Goal: Book appointment/travel/reservation

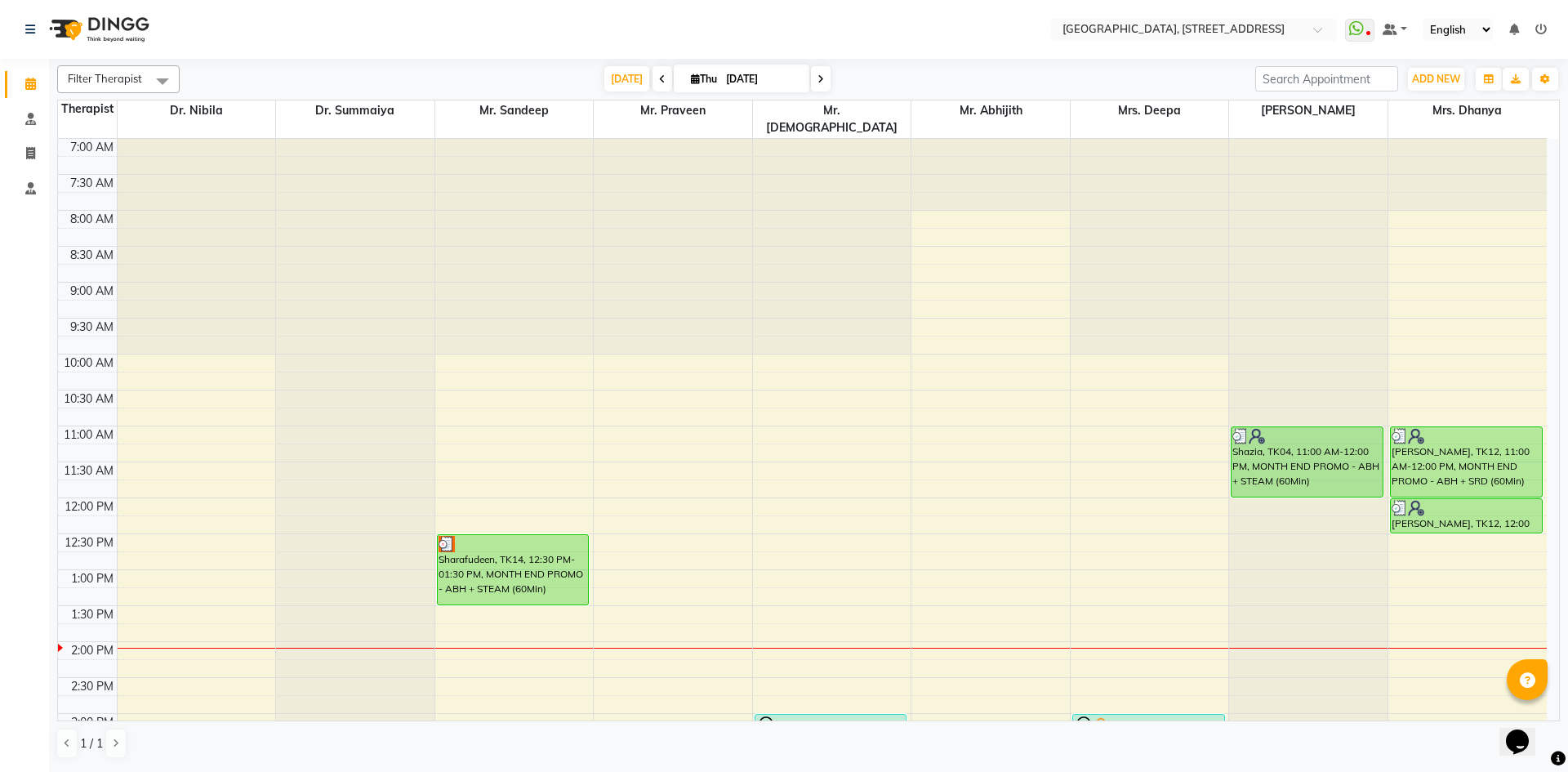
scroll to position [299, 0]
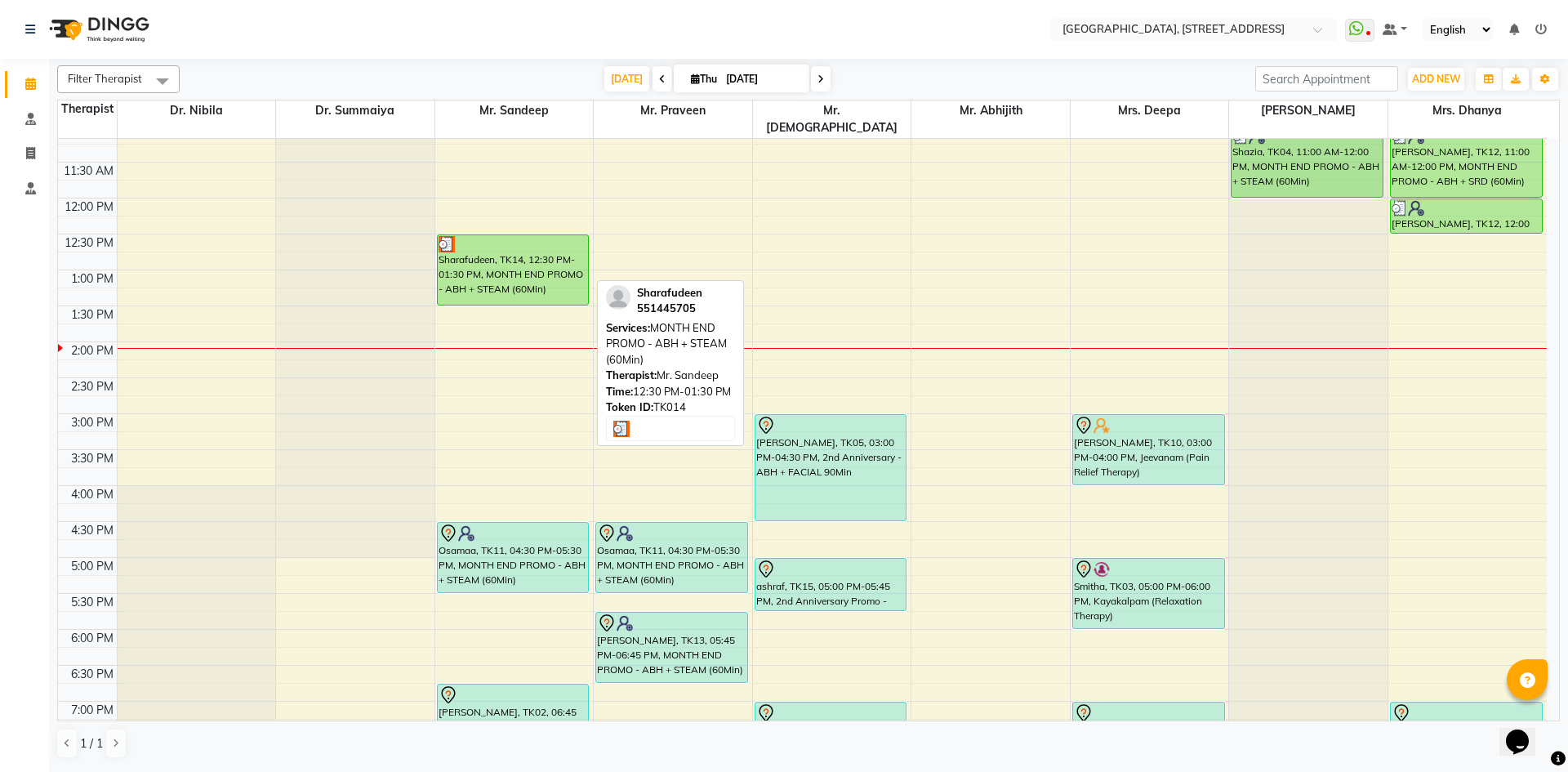
click at [536, 258] on div "Sharafudeen, TK14, 12:30 PM-01:30 PM, MONTH END PROMO - ABH + STEAM (60Min)" at bounding box center [513, 270] width 151 height 70
select select "3"
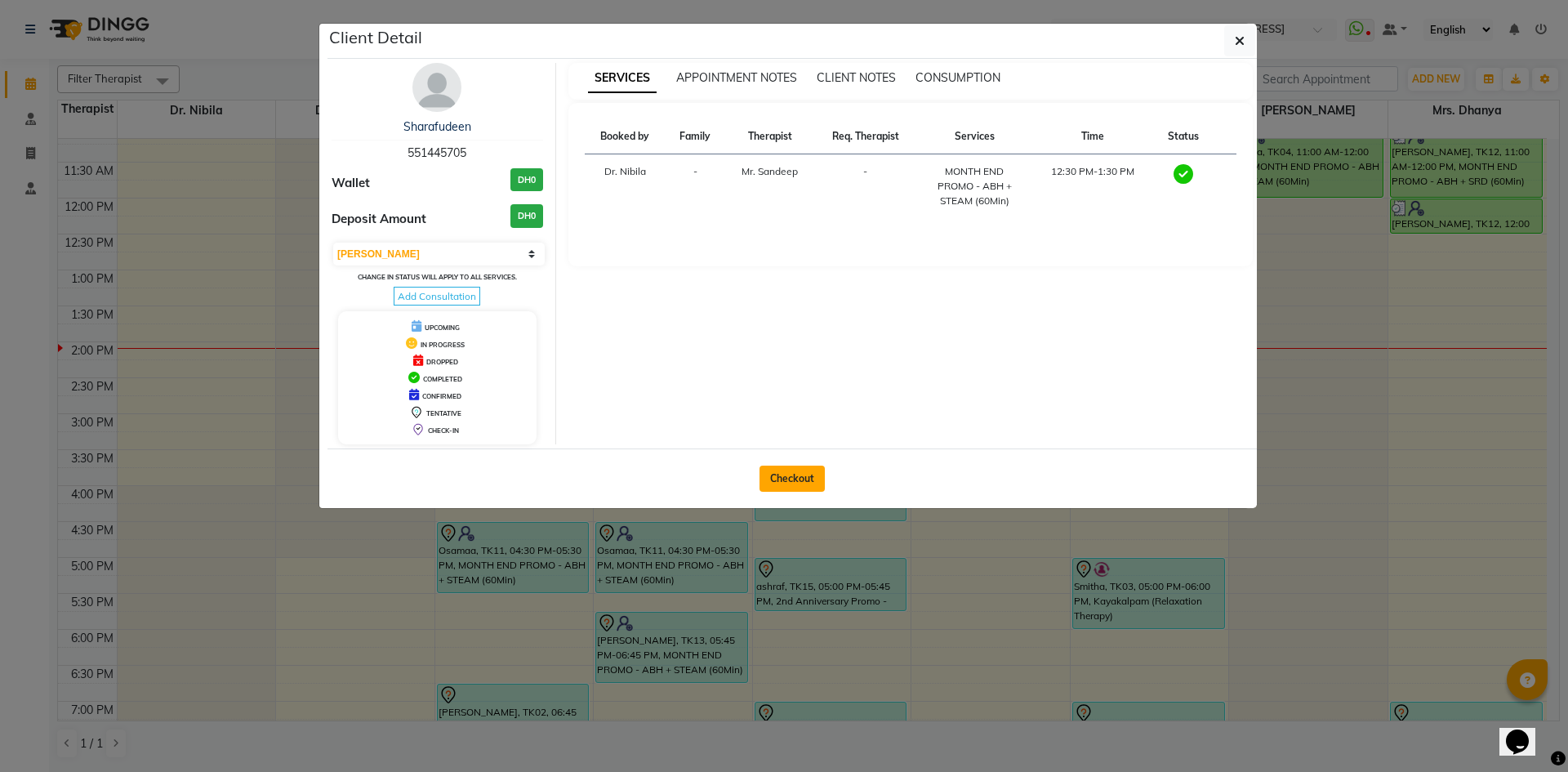
click at [793, 472] on button "Checkout" at bounding box center [792, 479] width 65 height 27
select select "service"
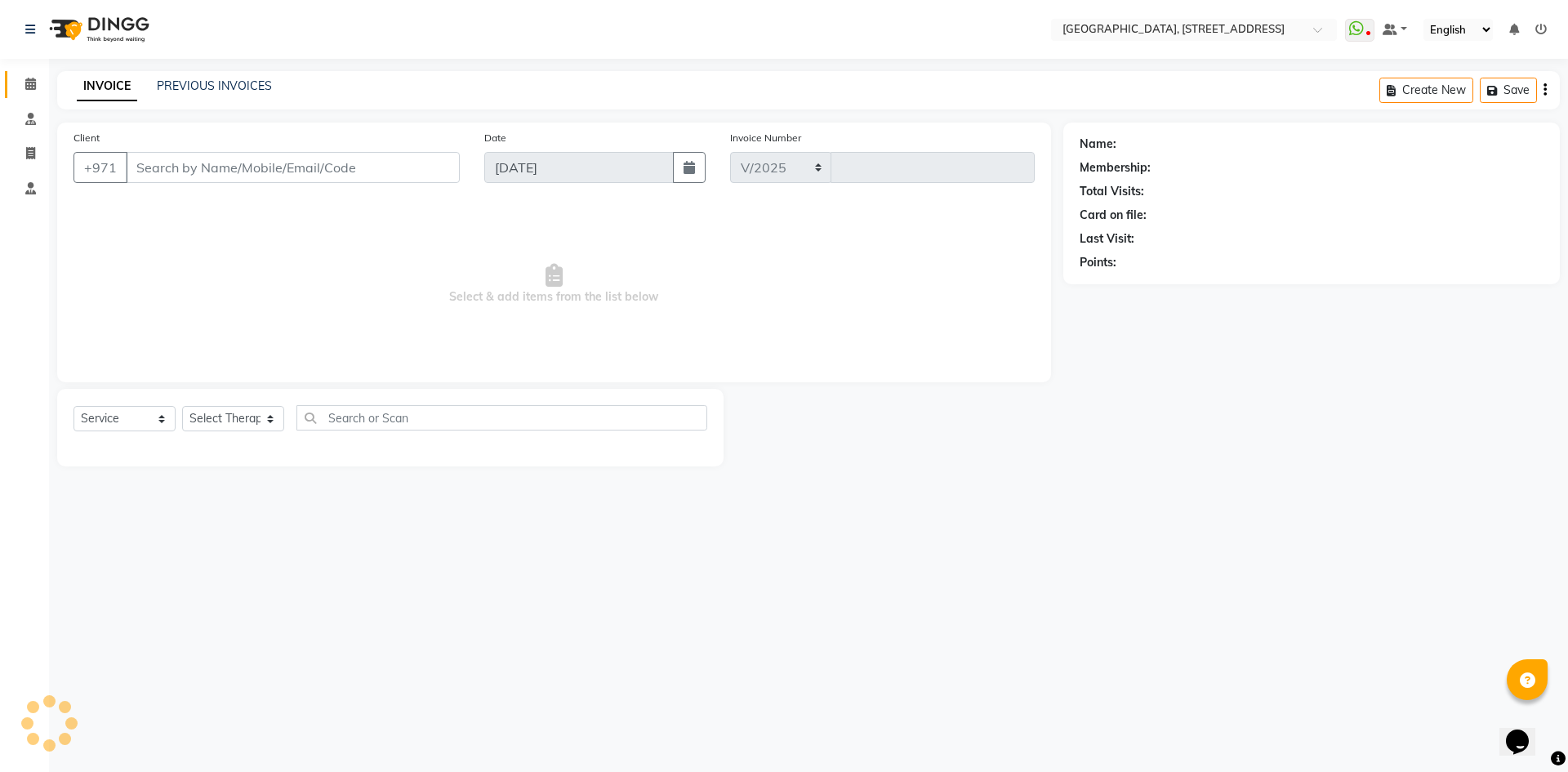
select select "4538"
type input "2075"
type input "55*****05"
select select "27240"
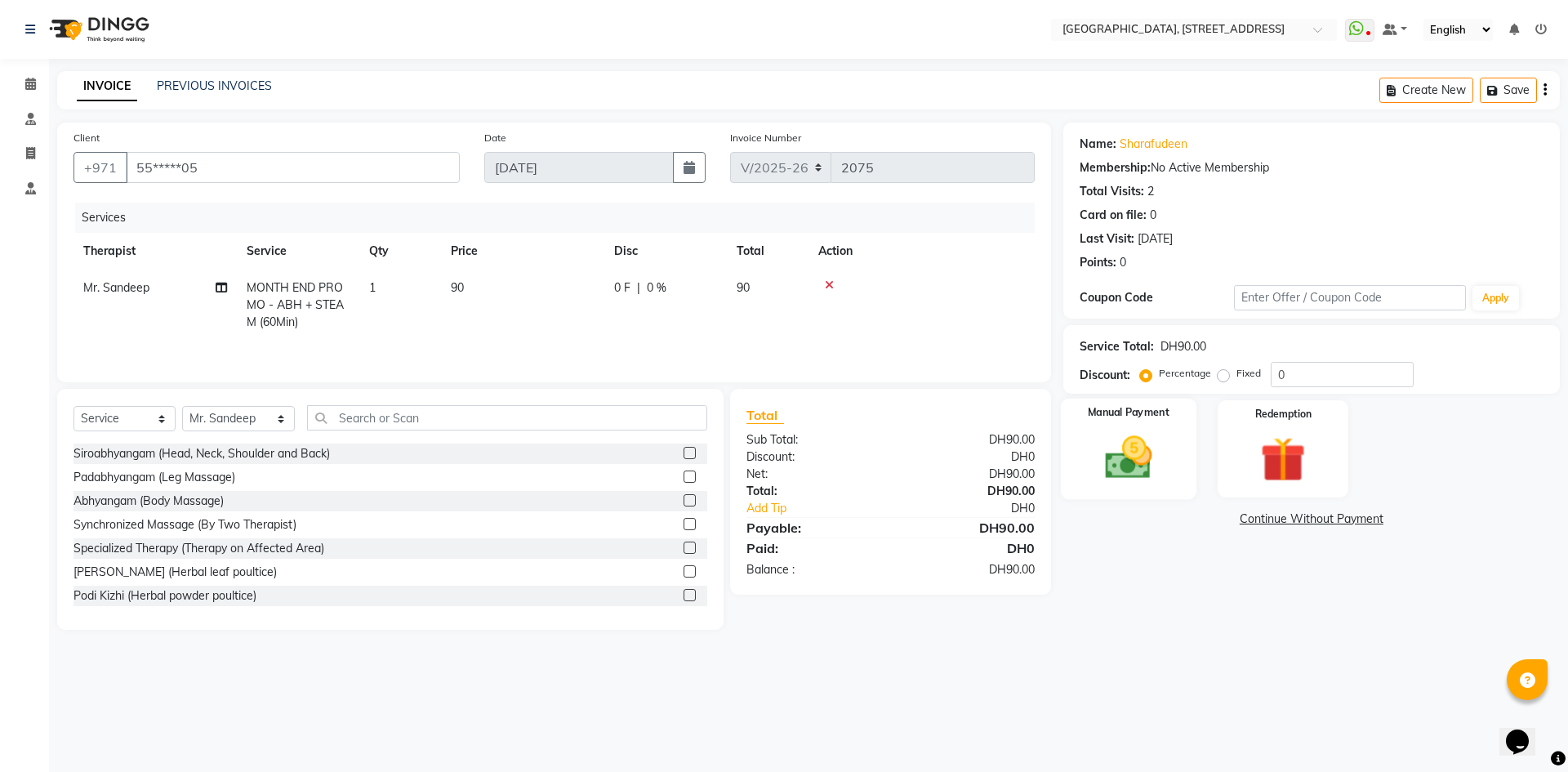
click at [1121, 462] on img at bounding box center [1128, 457] width 76 height 54
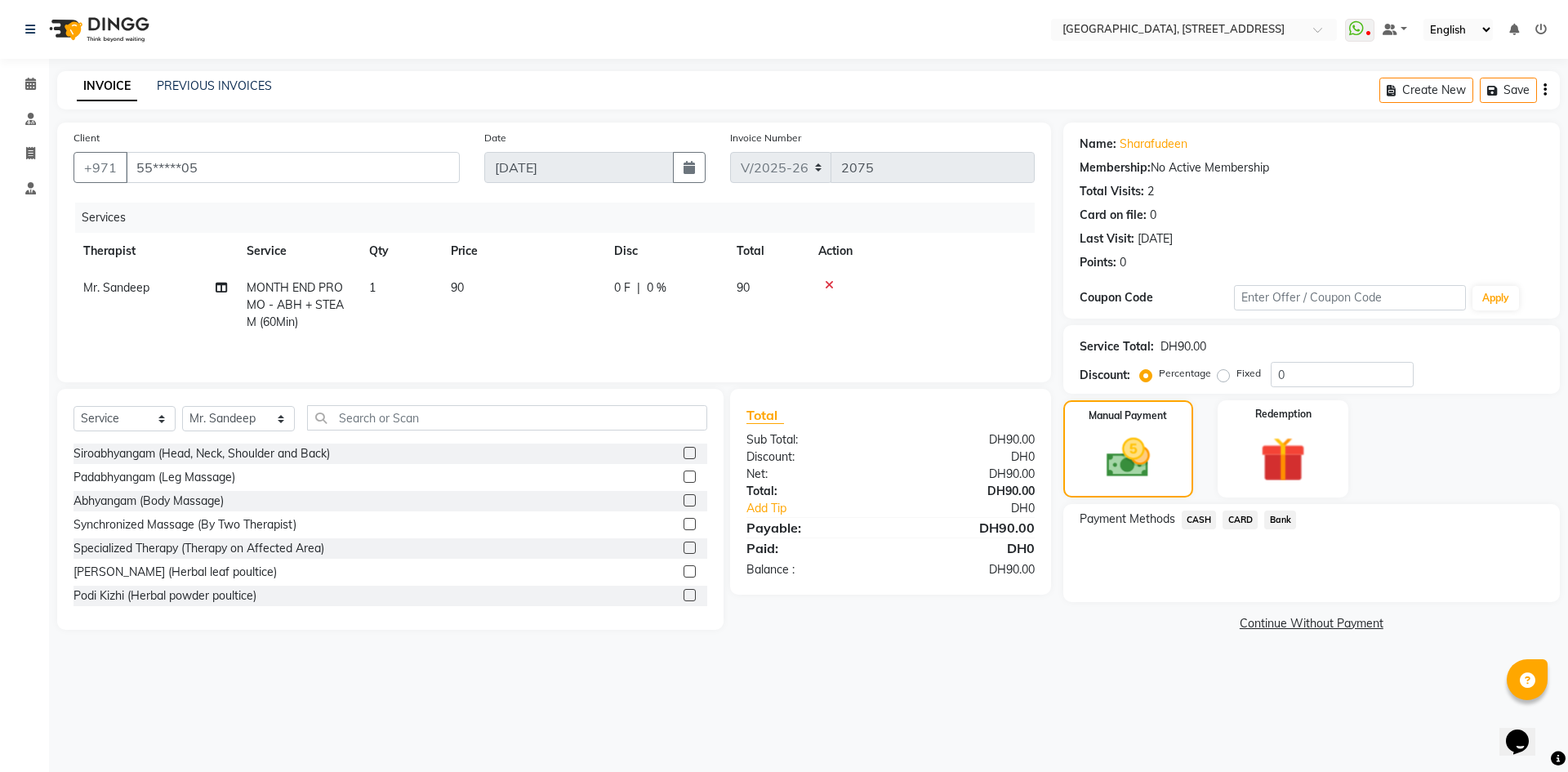
click at [1192, 520] on span "CASH" at bounding box center [1199, 520] width 35 height 19
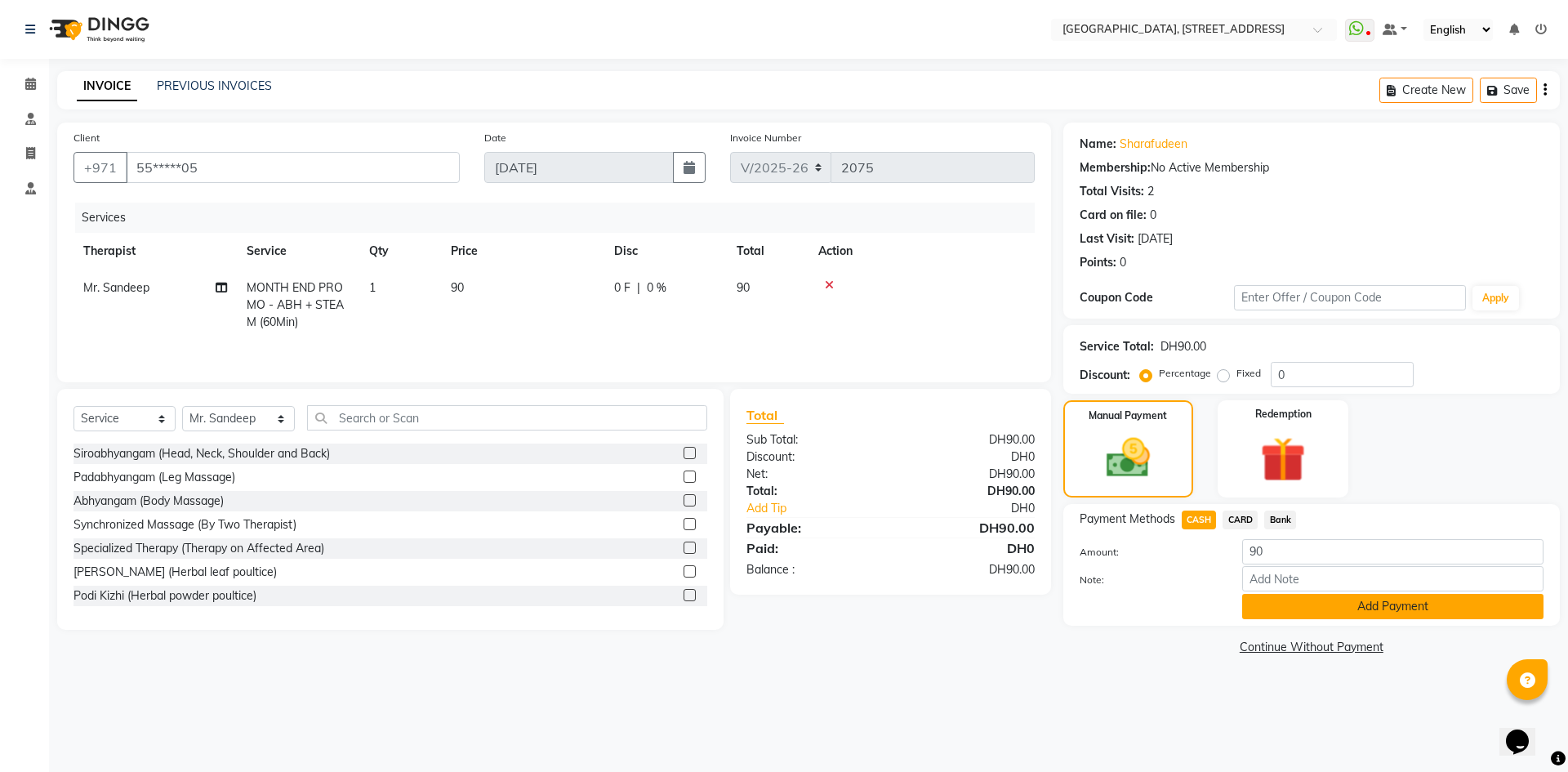
click at [1287, 602] on button "Add Payment" at bounding box center [1392, 607] width 301 height 26
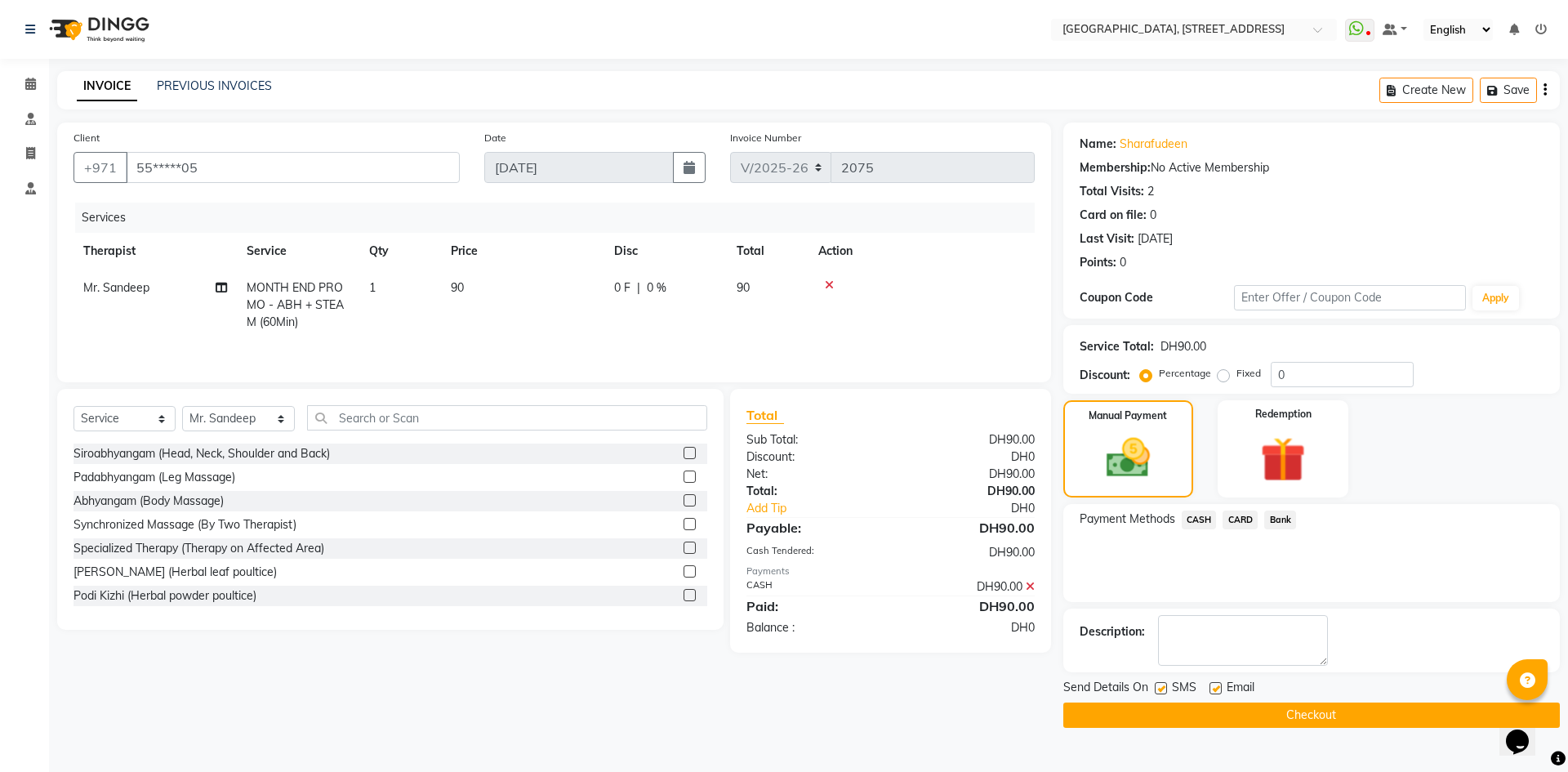
click at [1290, 717] on button "Checkout" at bounding box center [1312, 715] width 496 height 26
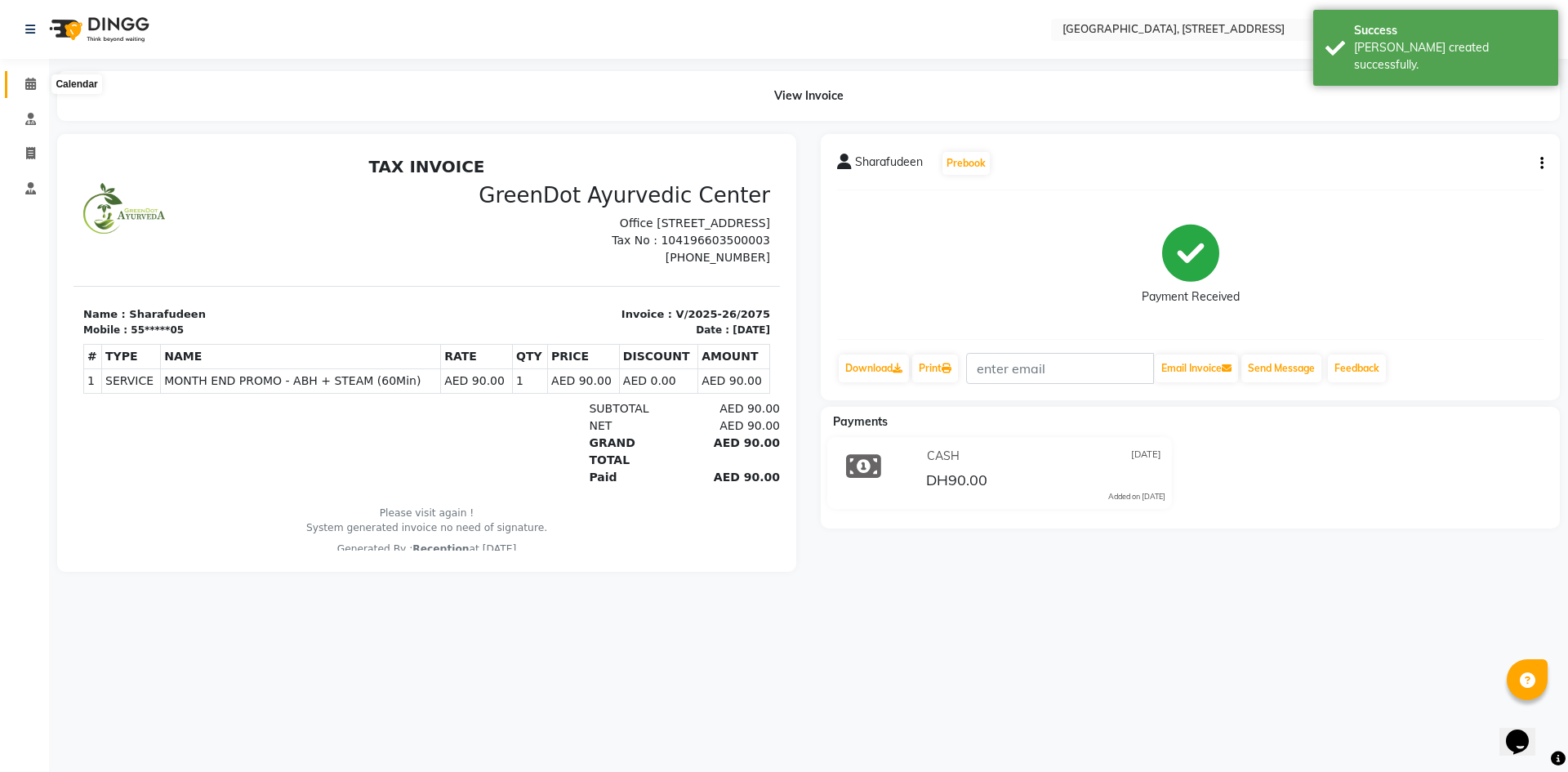
click at [27, 80] on icon at bounding box center [31, 83] width 11 height 12
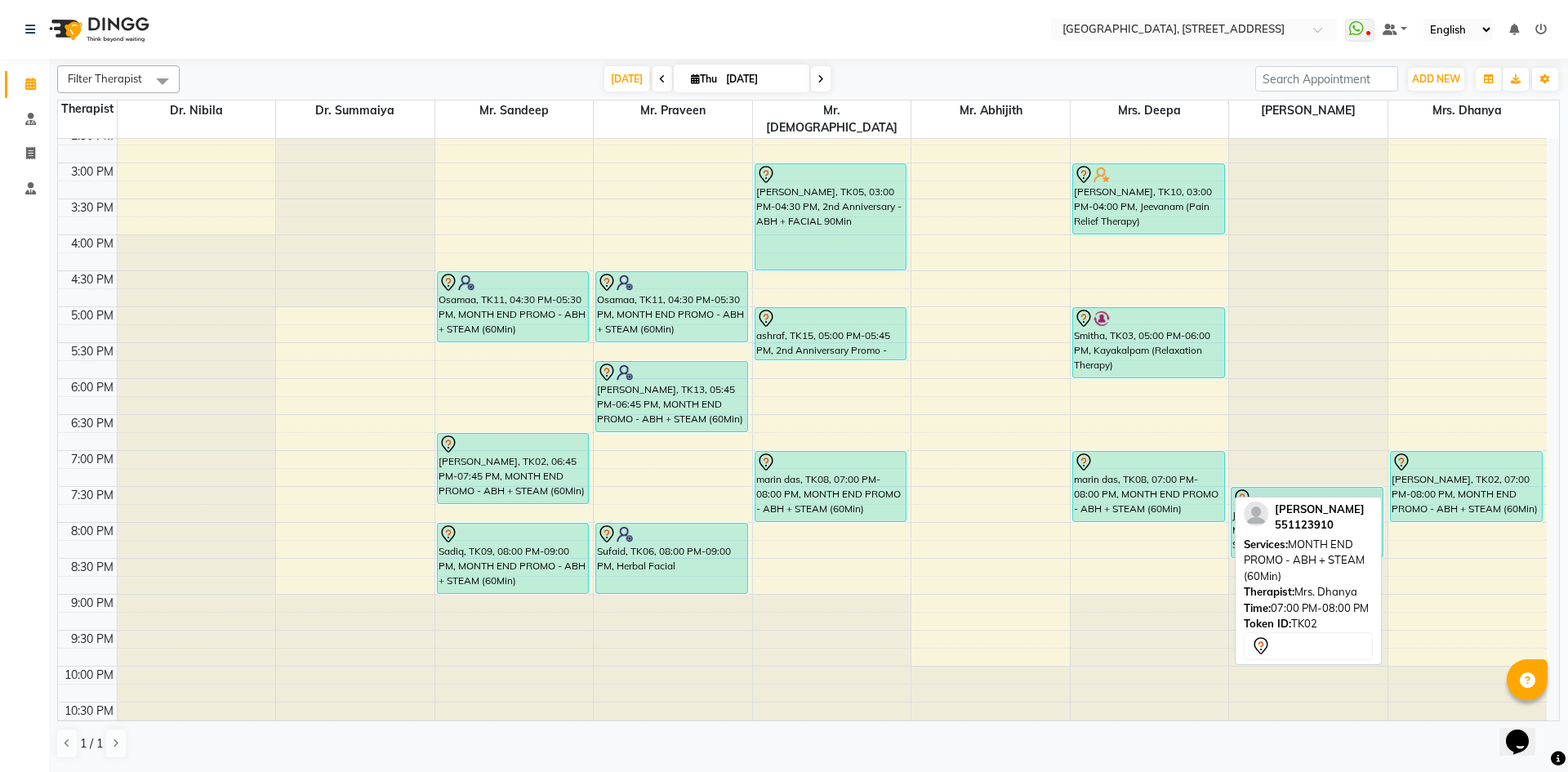
scroll to position [251, 0]
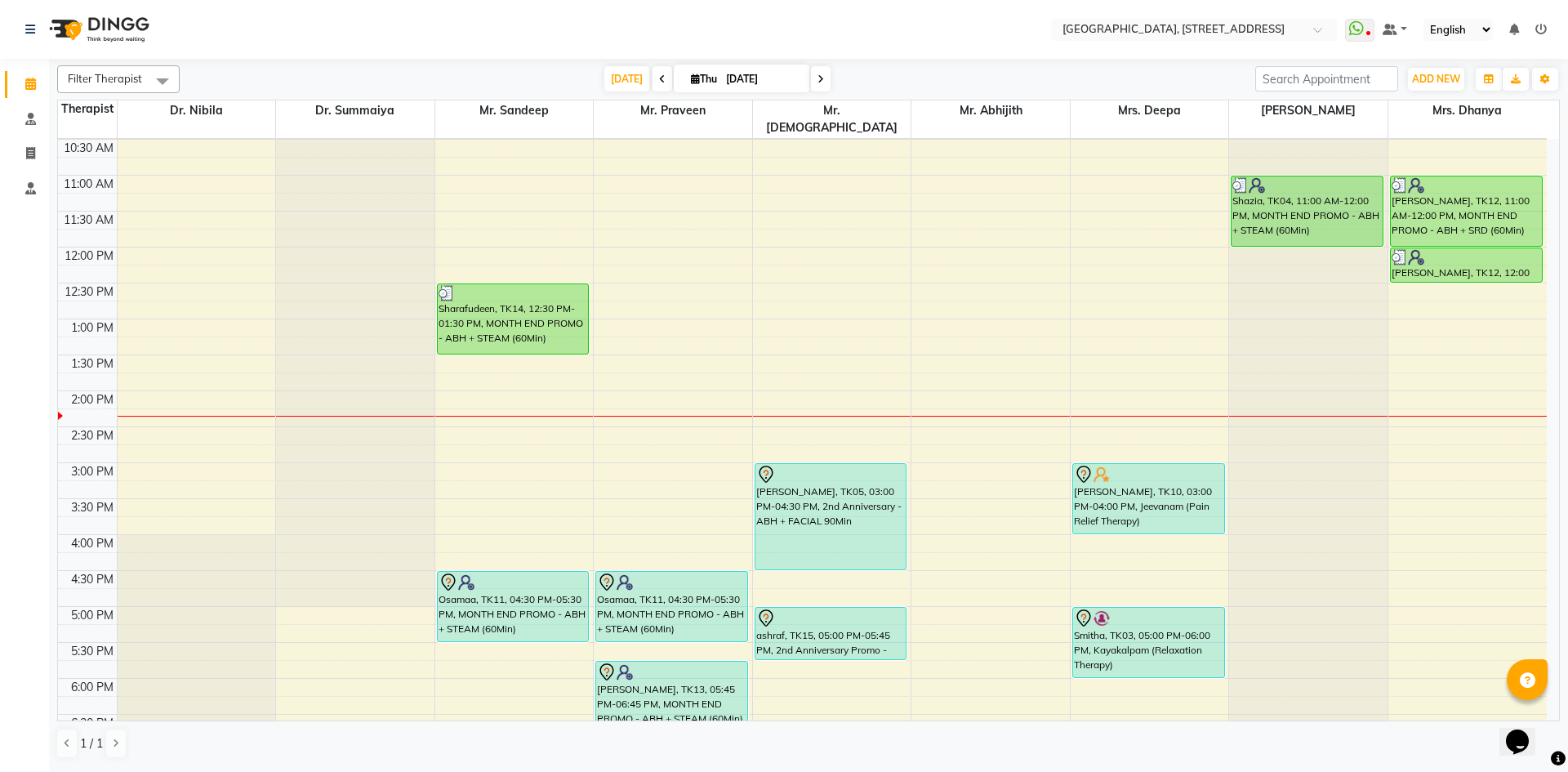
click at [819, 77] on icon at bounding box center [820, 79] width 6 height 10
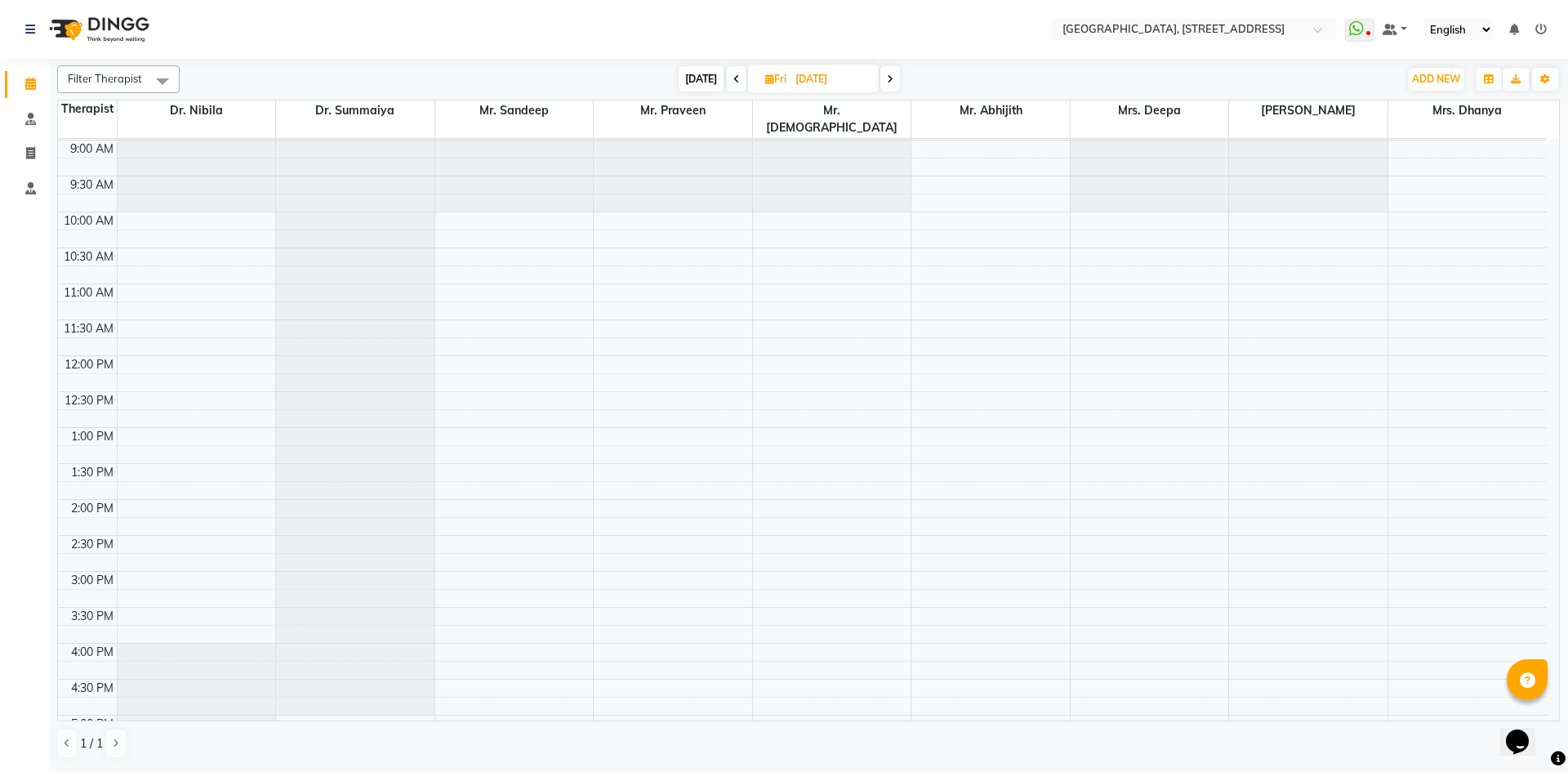
scroll to position [0, 0]
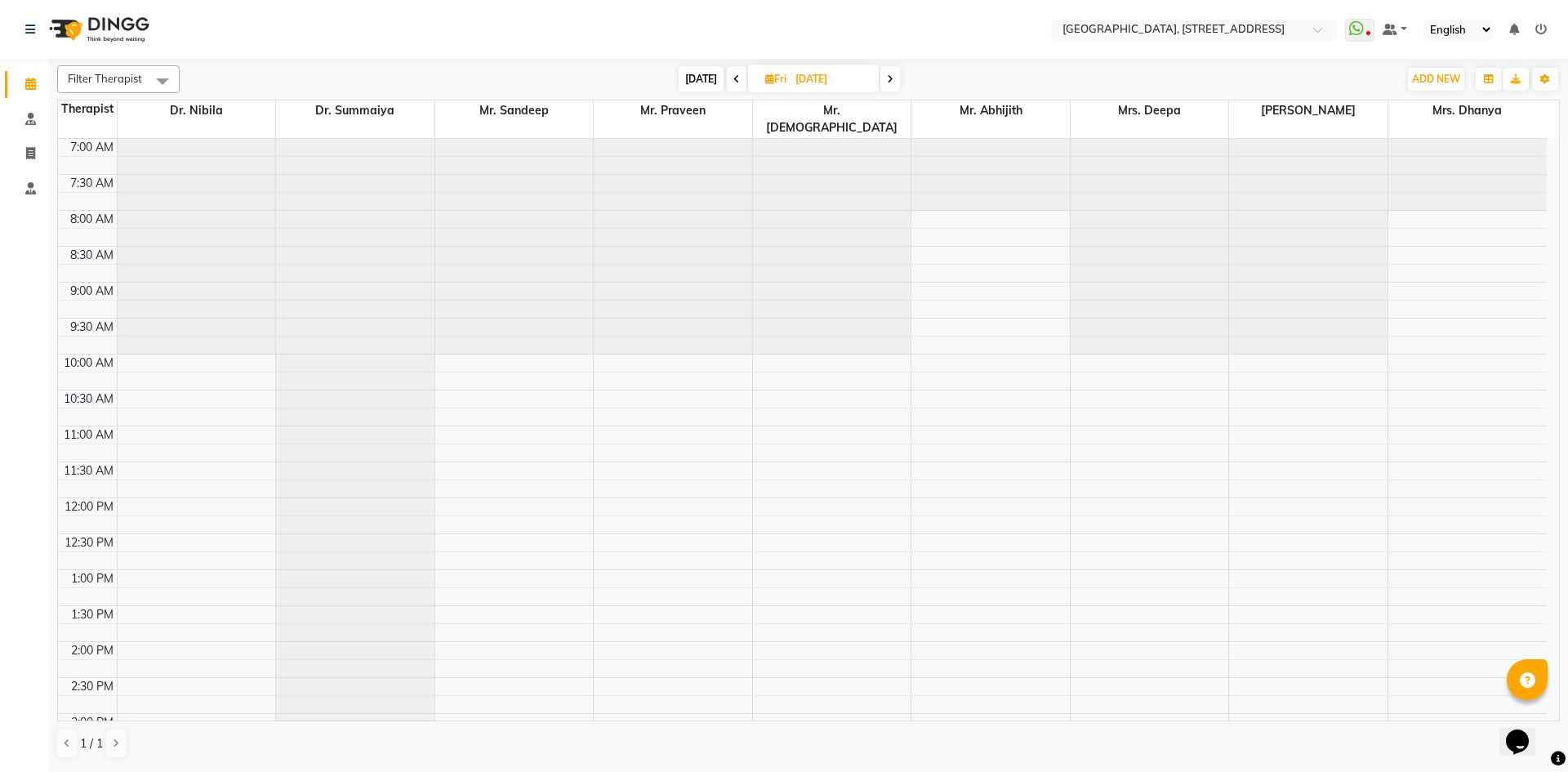
click at [887, 77] on icon at bounding box center [890, 79] width 6 height 10
type input "[DATE]"
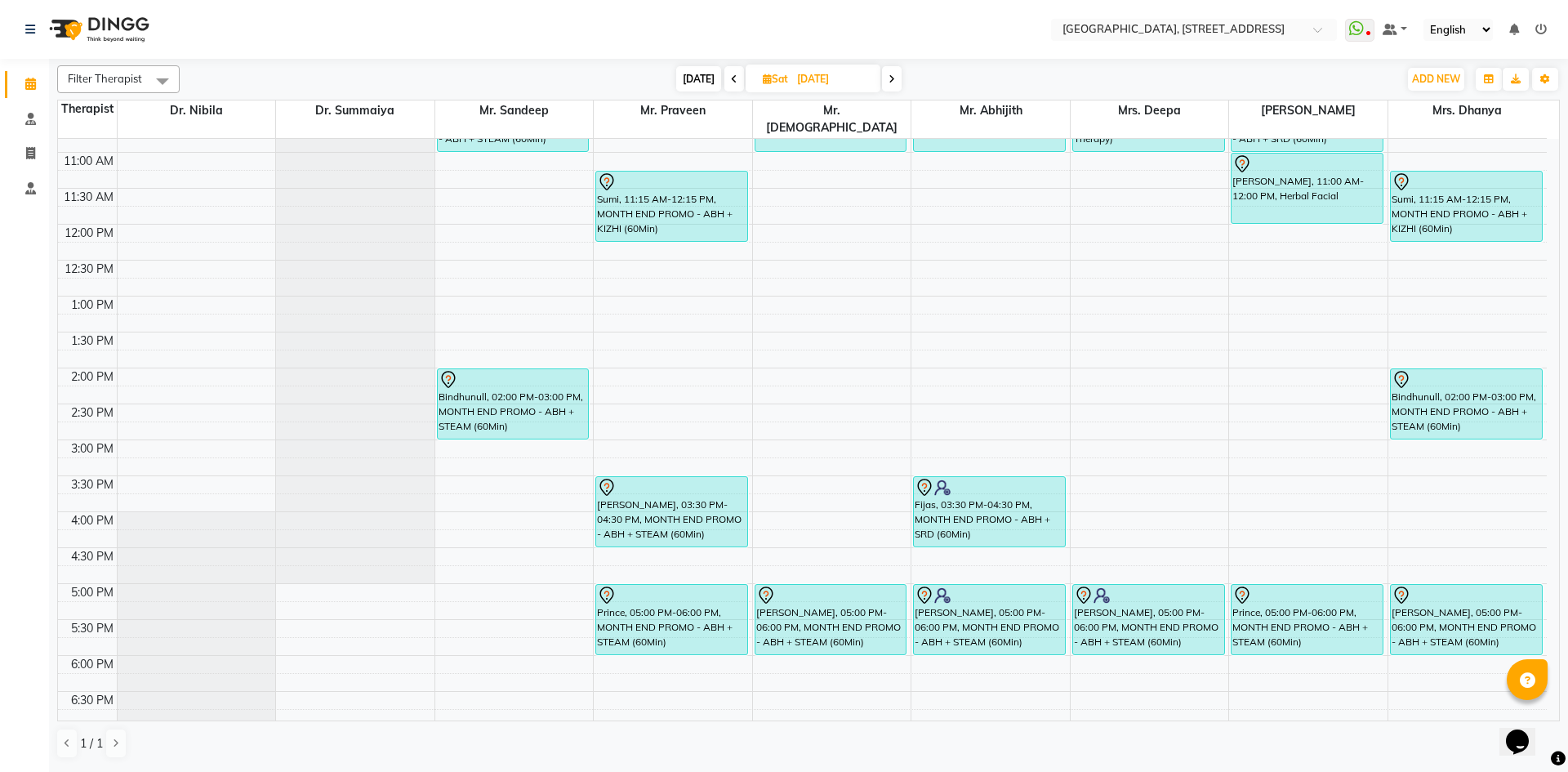
scroll to position [299, 0]
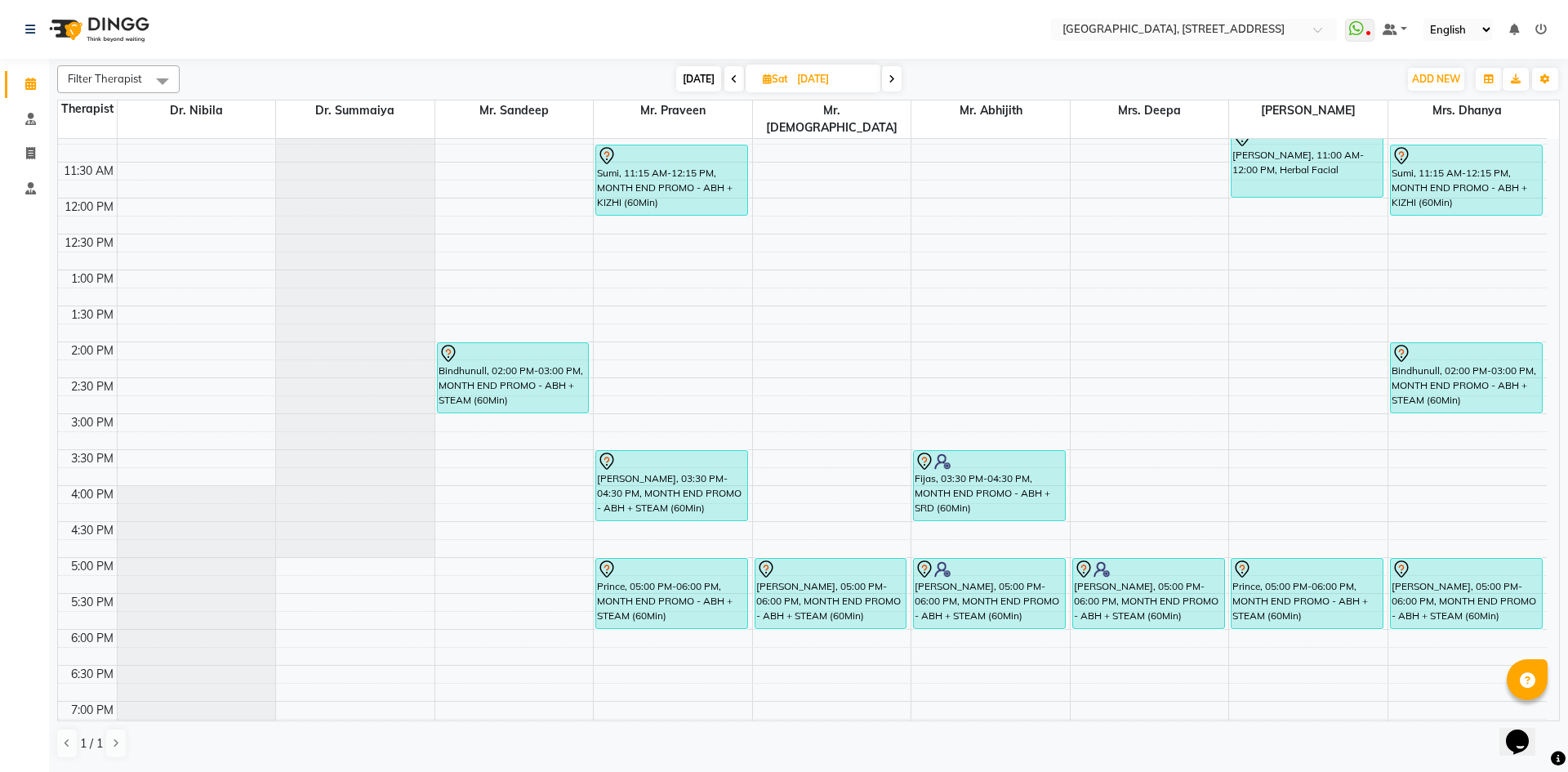
click at [852, 71] on input "[DATE]" at bounding box center [832, 79] width 81 height 25
select select "9"
select select "2025"
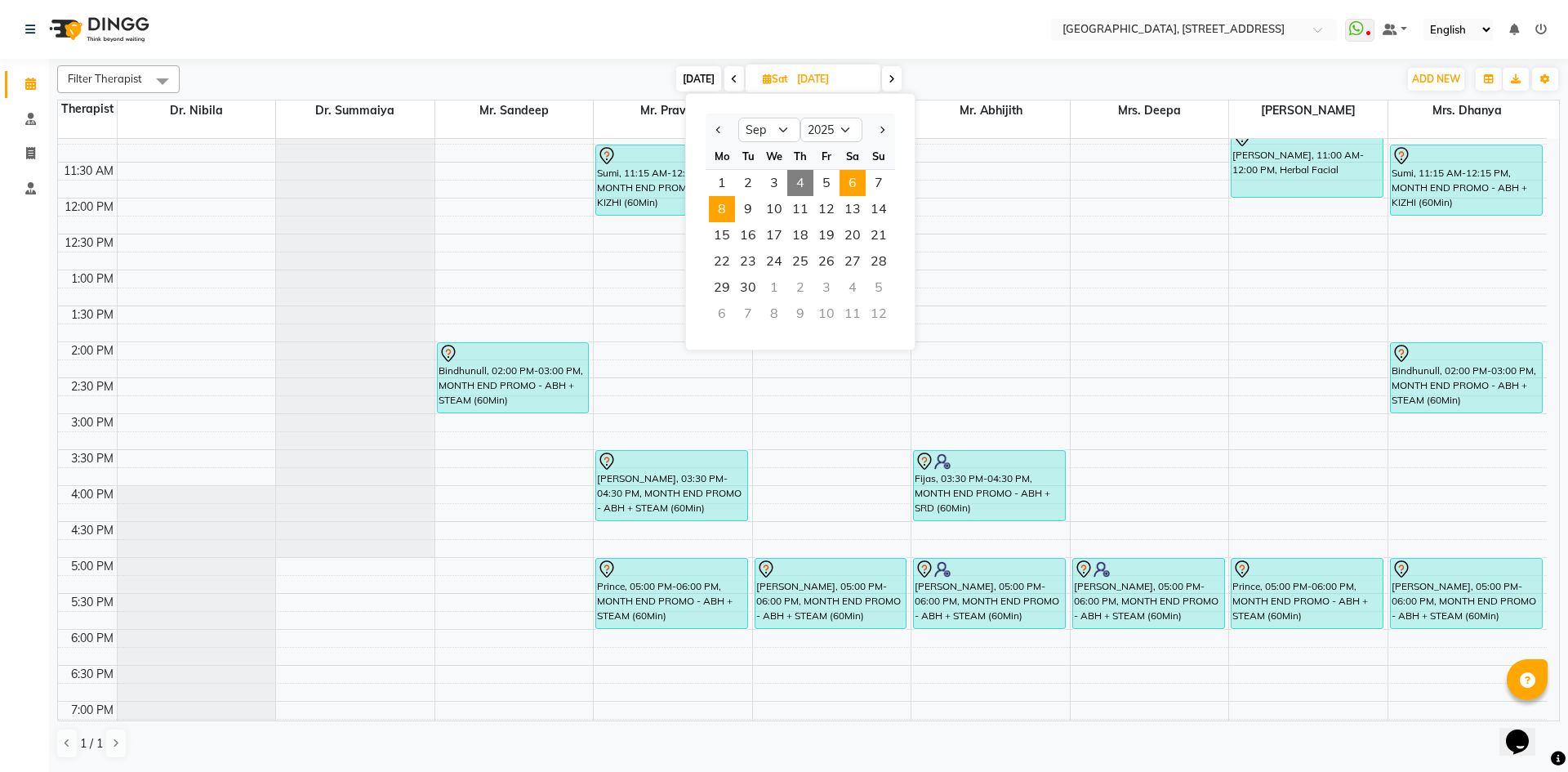
click at [722, 211] on span "8" at bounding box center [721, 209] width 27 height 27
type input "[DATE]"
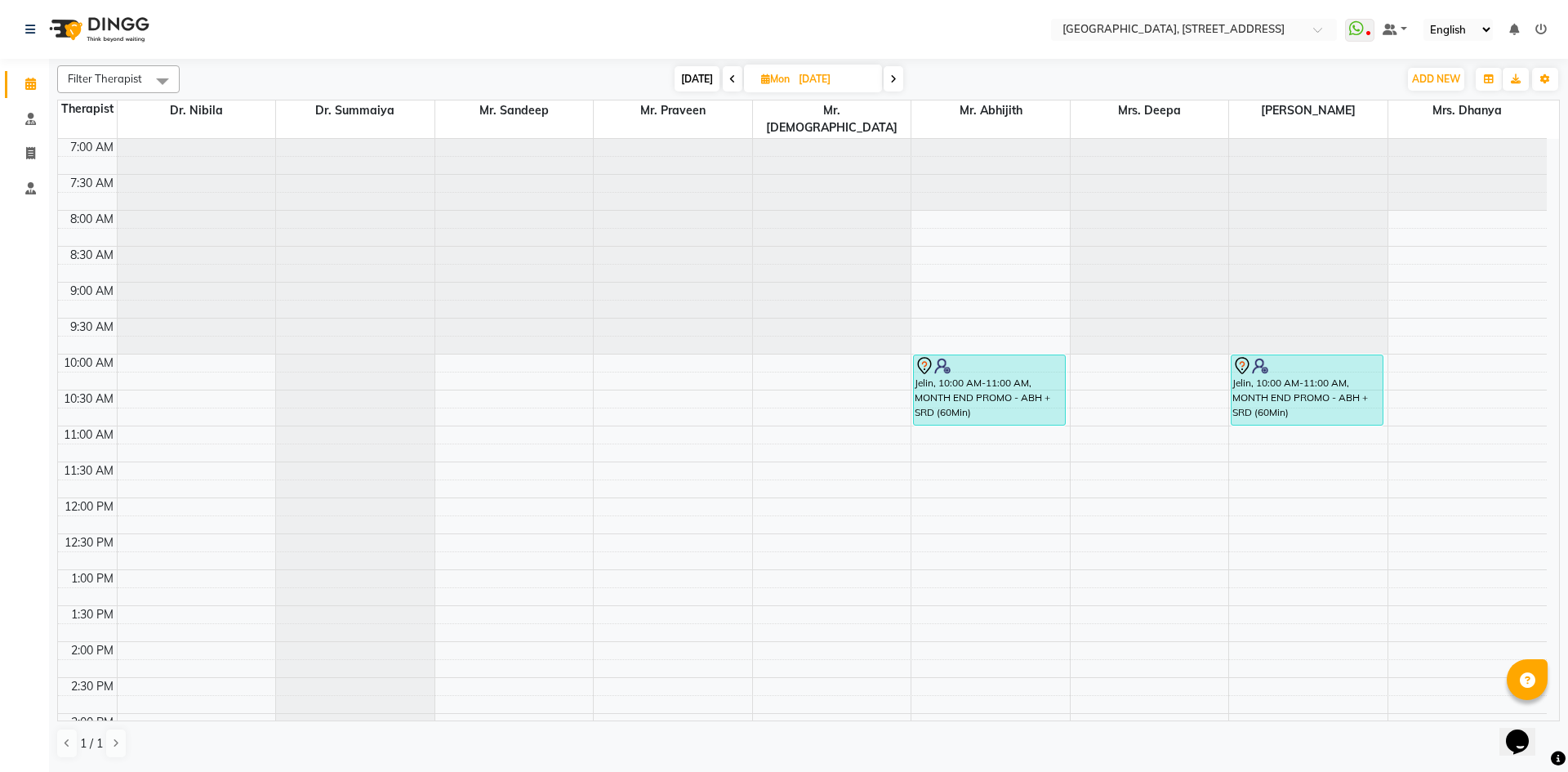
scroll to position [550, 0]
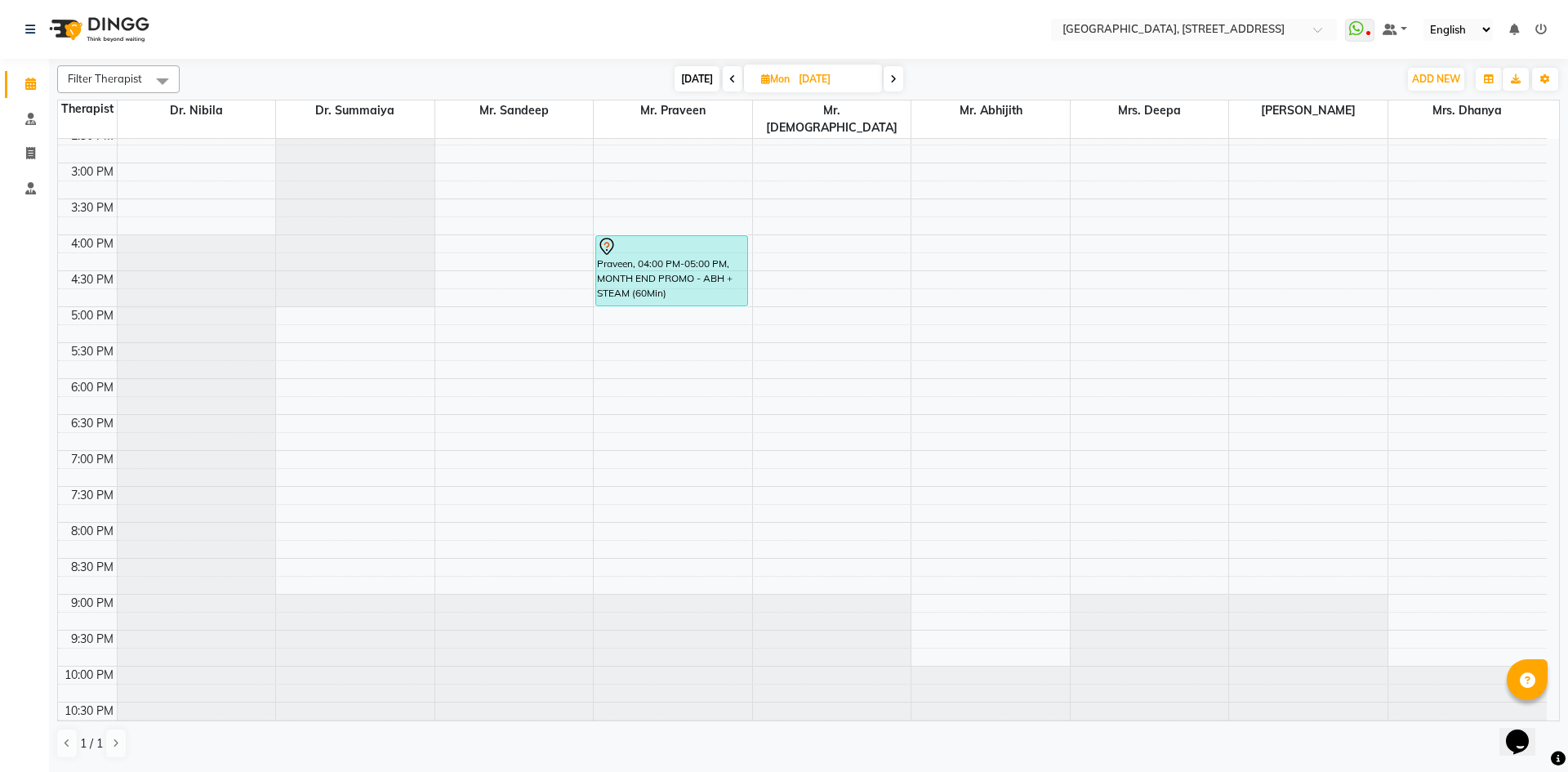
click at [1245, 227] on div "7:00 AM 7:30 AM 8:00 AM 8:30 AM 9:00 AM 9:30 AM 10:00 AM 10:30 AM 11:00 AM 11:3…" at bounding box center [802, 162] width 1488 height 1149
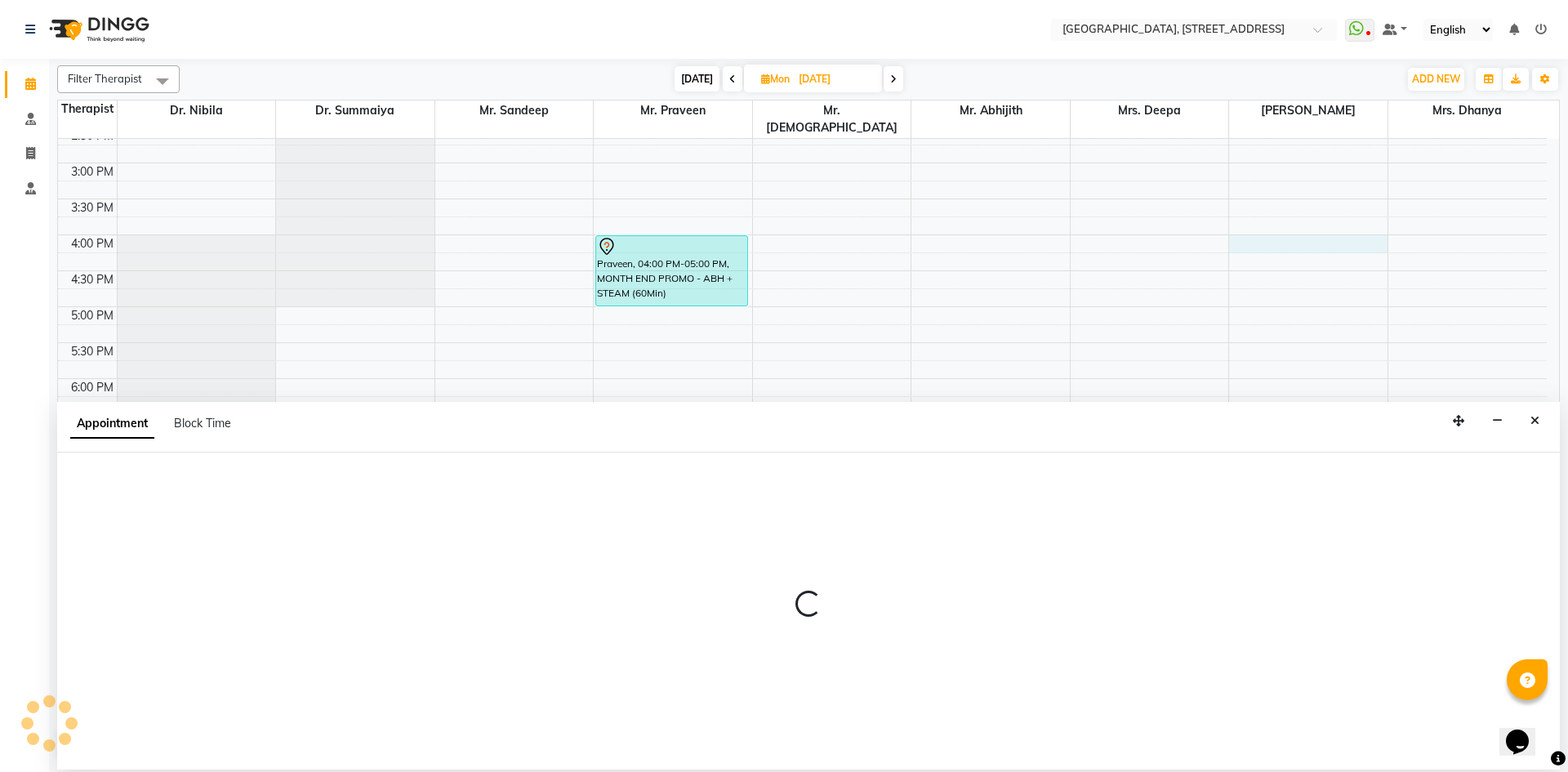
select select "48850"
select select "960"
select select "tentative"
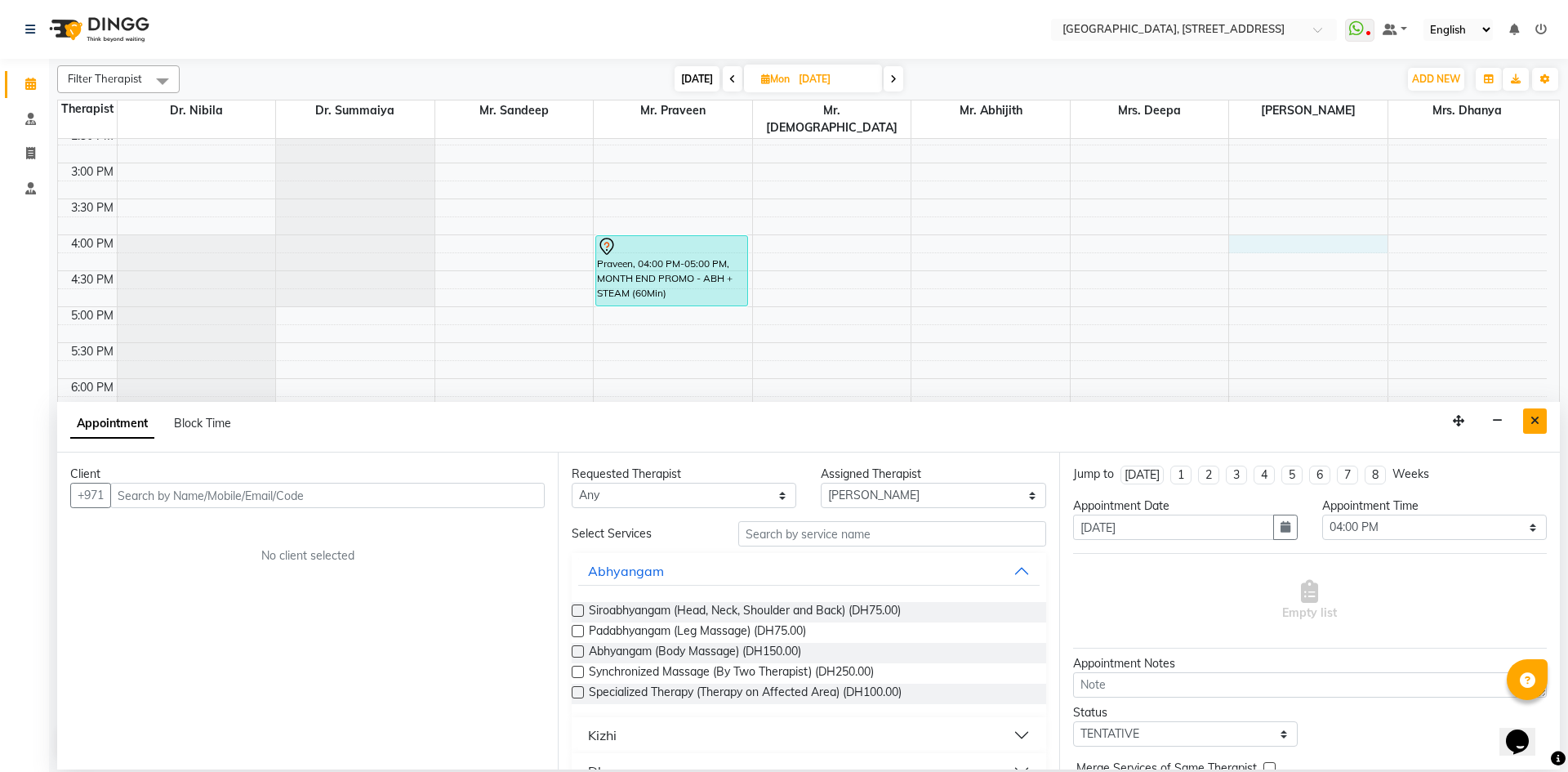
click at [1532, 426] on icon "Close" at bounding box center [1535, 420] width 9 height 11
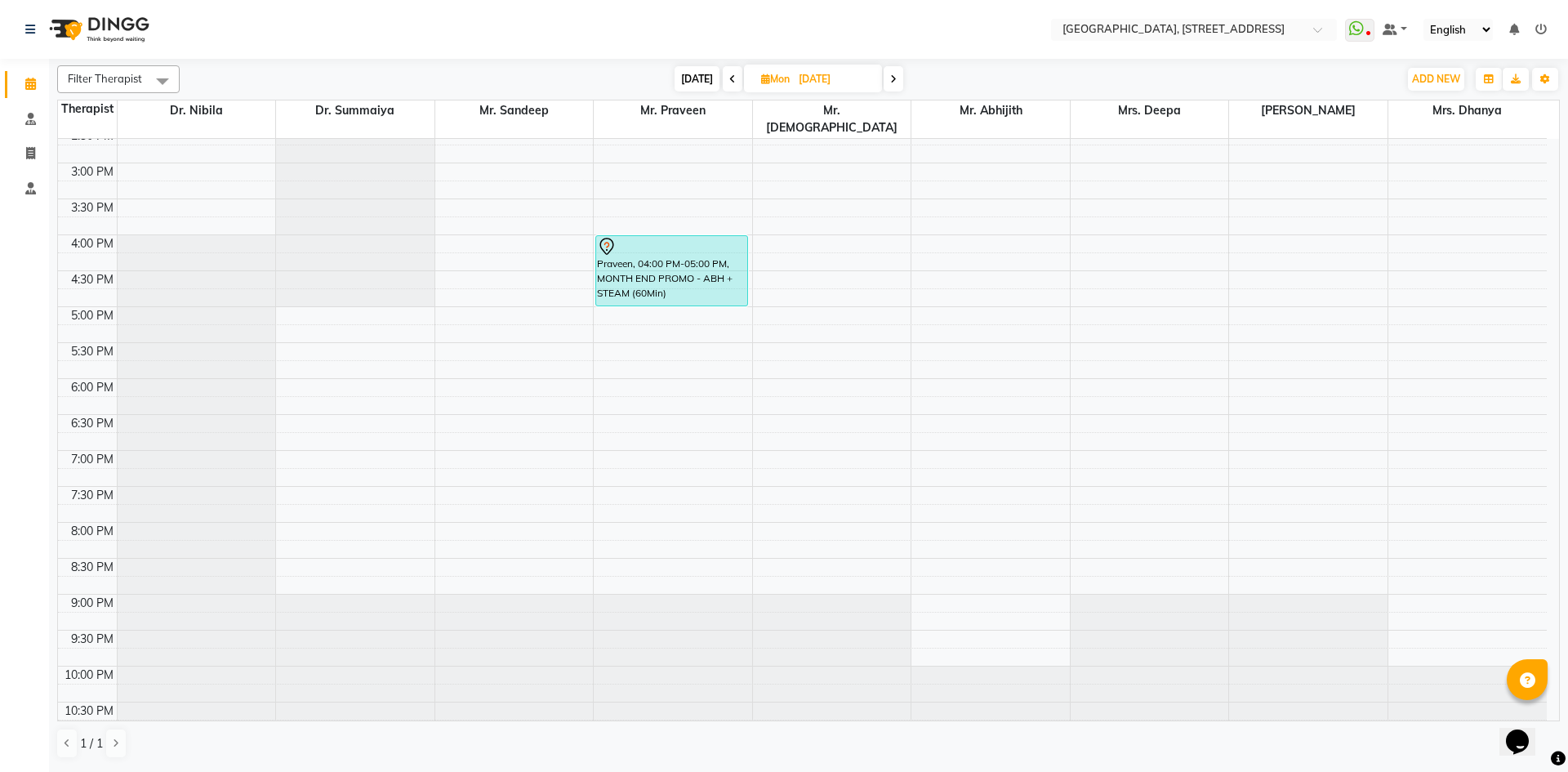
click at [1301, 150] on div "7:00 AM 7:30 AM 8:00 AM 8:30 AM 9:00 AM 9:30 AM 10:00 AM 10:30 AM 11:00 AM 11:3…" at bounding box center [802, 162] width 1488 height 1149
select select "48850"
select select "900"
select select "tentative"
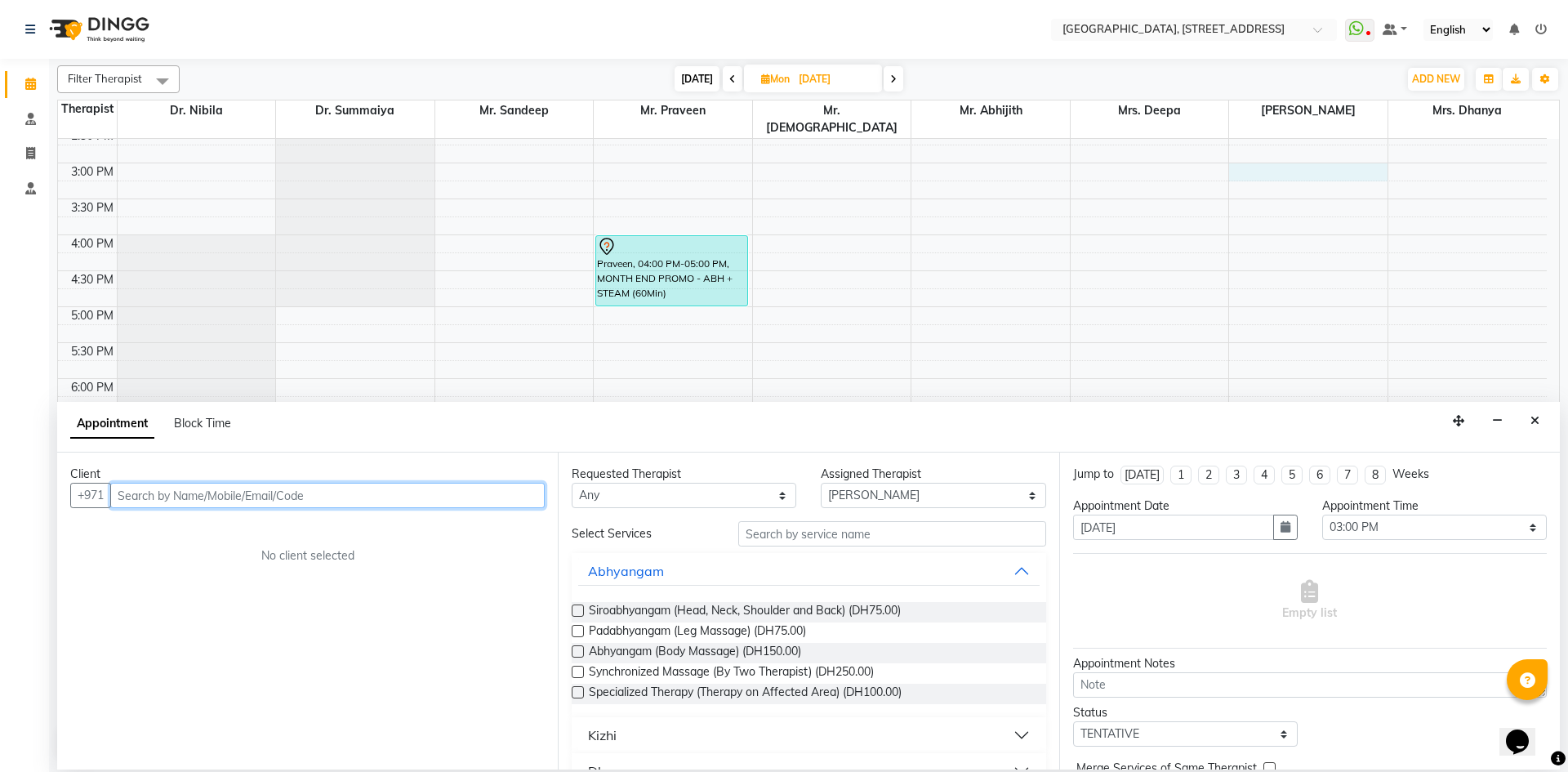
click at [344, 495] on input "text" at bounding box center [327, 495] width 435 height 26
click at [159, 494] on input "56575536" at bounding box center [293, 495] width 367 height 26
type input "565755636"
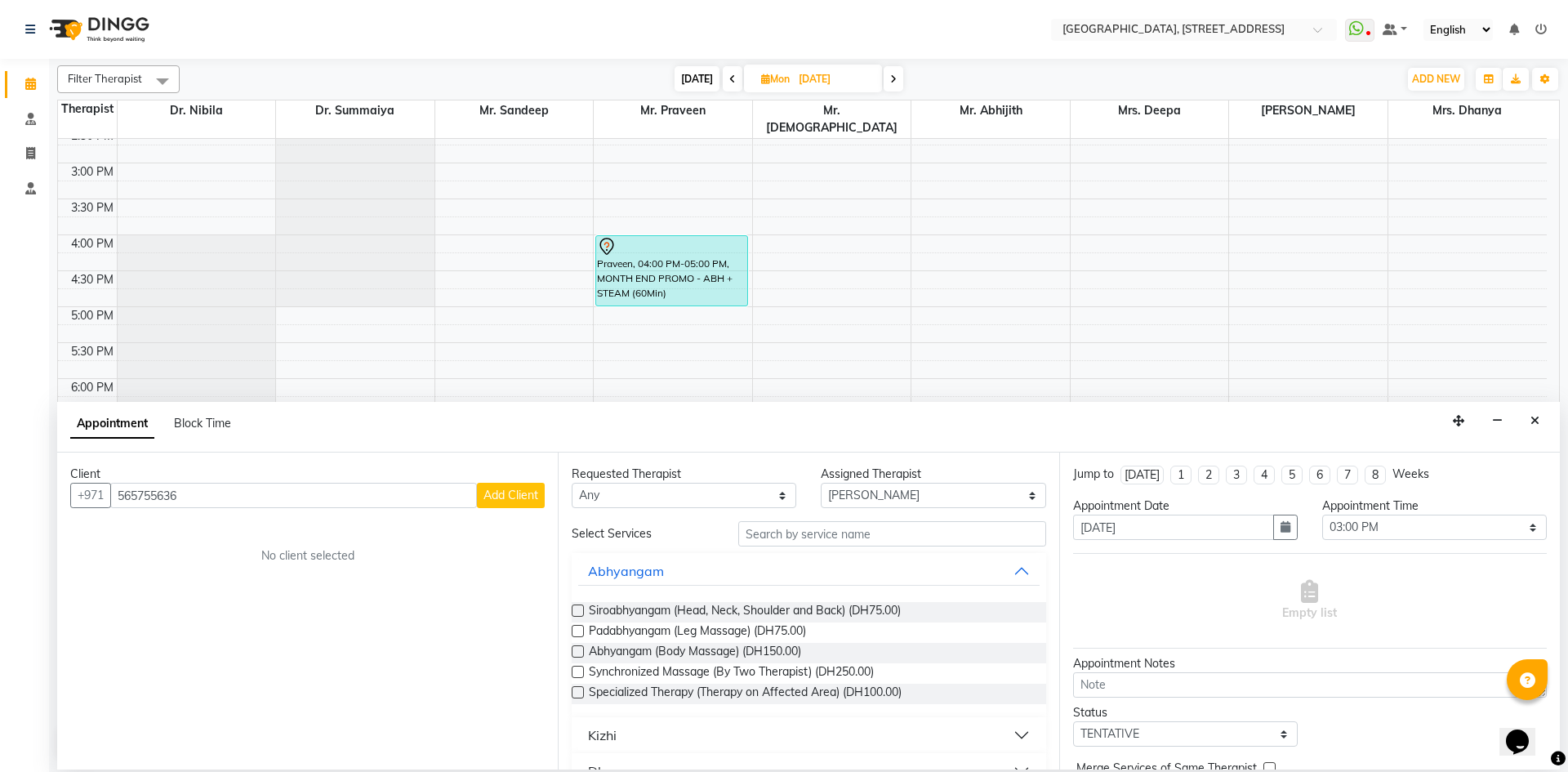
click at [510, 495] on span "Add Client" at bounding box center [511, 495] width 55 height 15
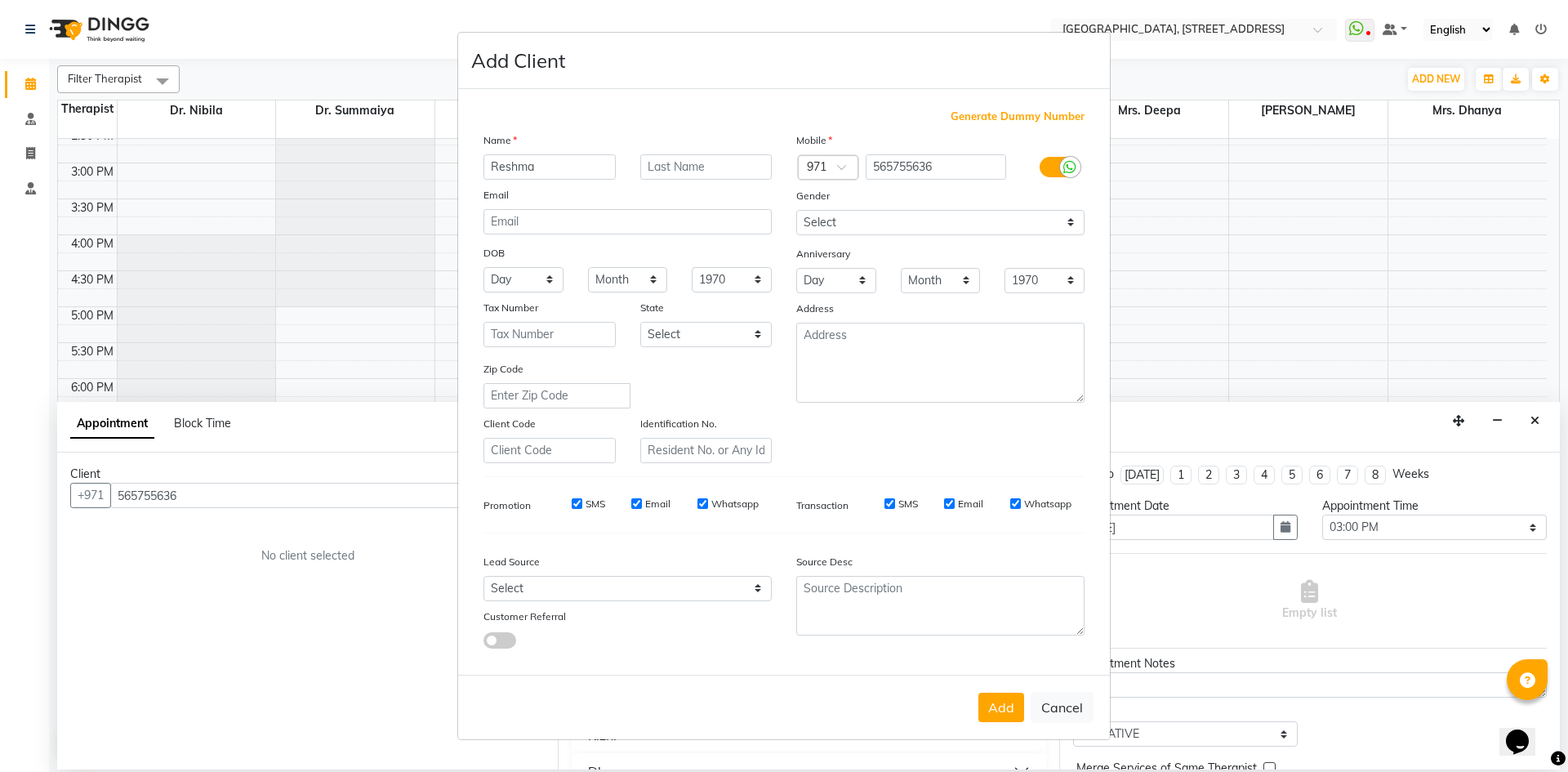
type input "Reshma"
click at [990, 220] on select "Select [DEMOGRAPHIC_DATA] [DEMOGRAPHIC_DATA] Other Prefer Not To Say" at bounding box center [940, 223] width 288 height 26
select select "[DEMOGRAPHIC_DATA]"
click at [796, 210] on select "Select [DEMOGRAPHIC_DATA] [DEMOGRAPHIC_DATA] Other Prefer Not To Say" at bounding box center [940, 223] width 288 height 26
click at [1011, 712] on button "Add" at bounding box center [1001, 708] width 46 height 29
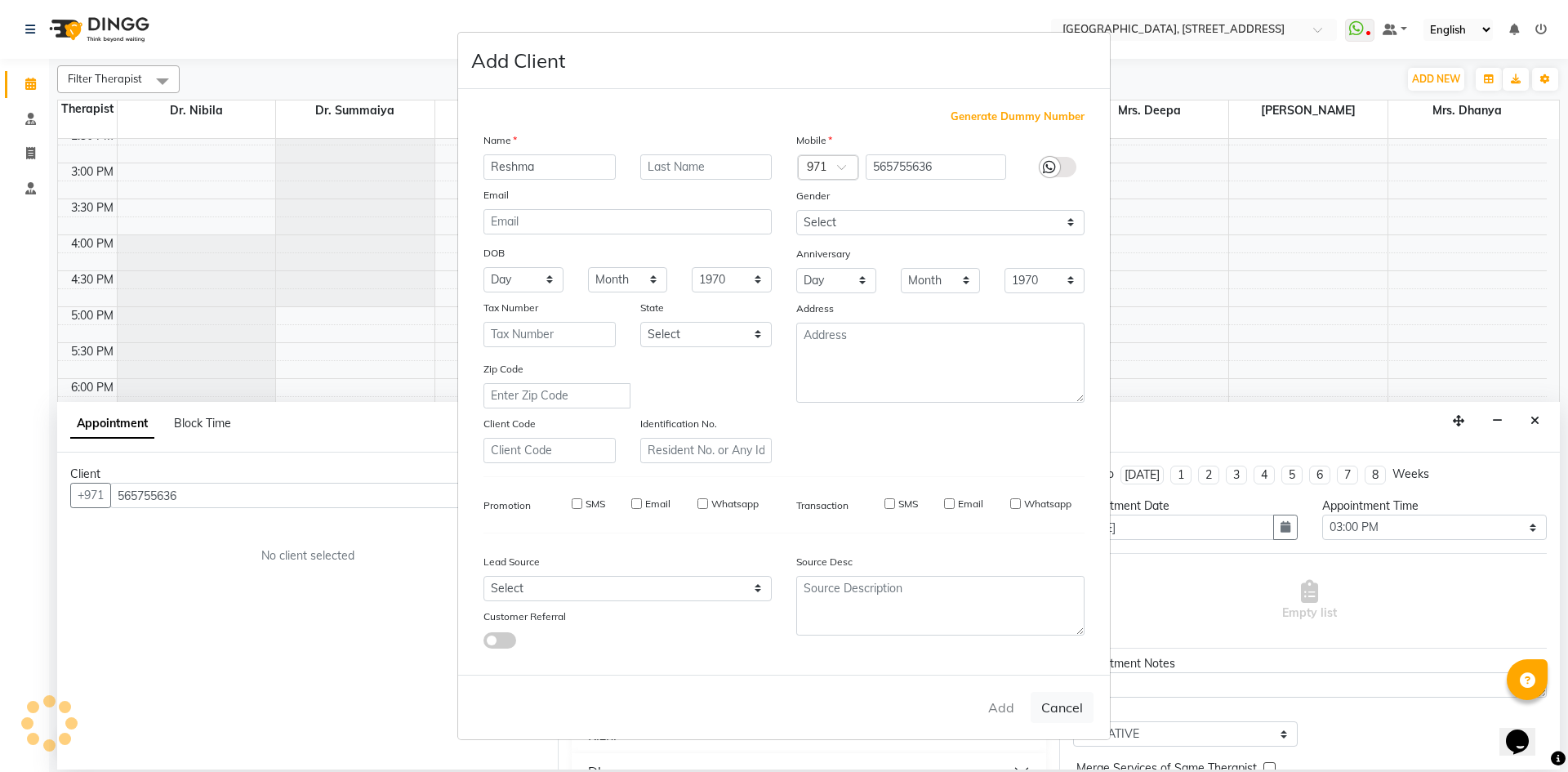
type input "56*****36"
select select
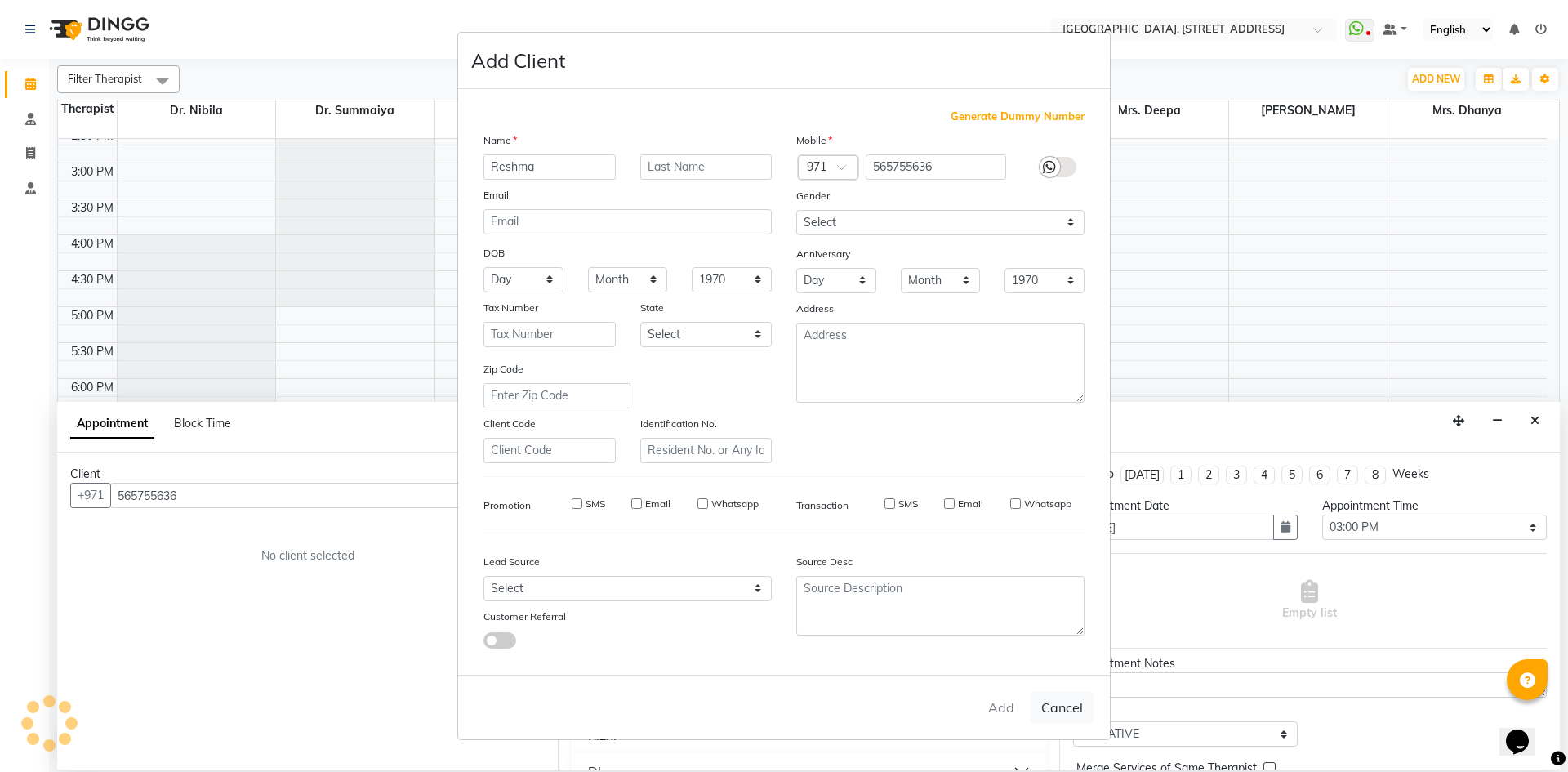
select select
checkbox input "false"
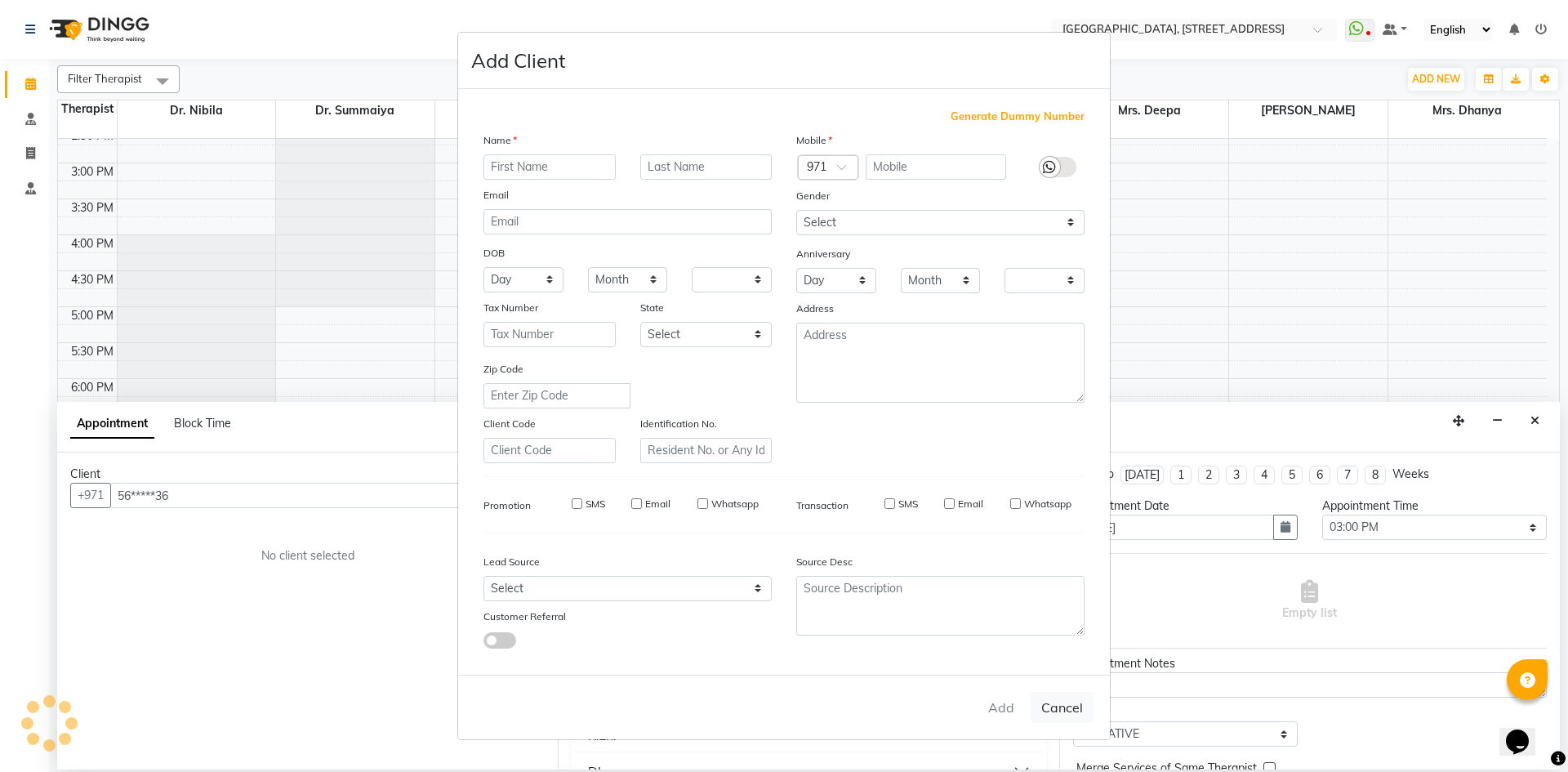
checkbox input "false"
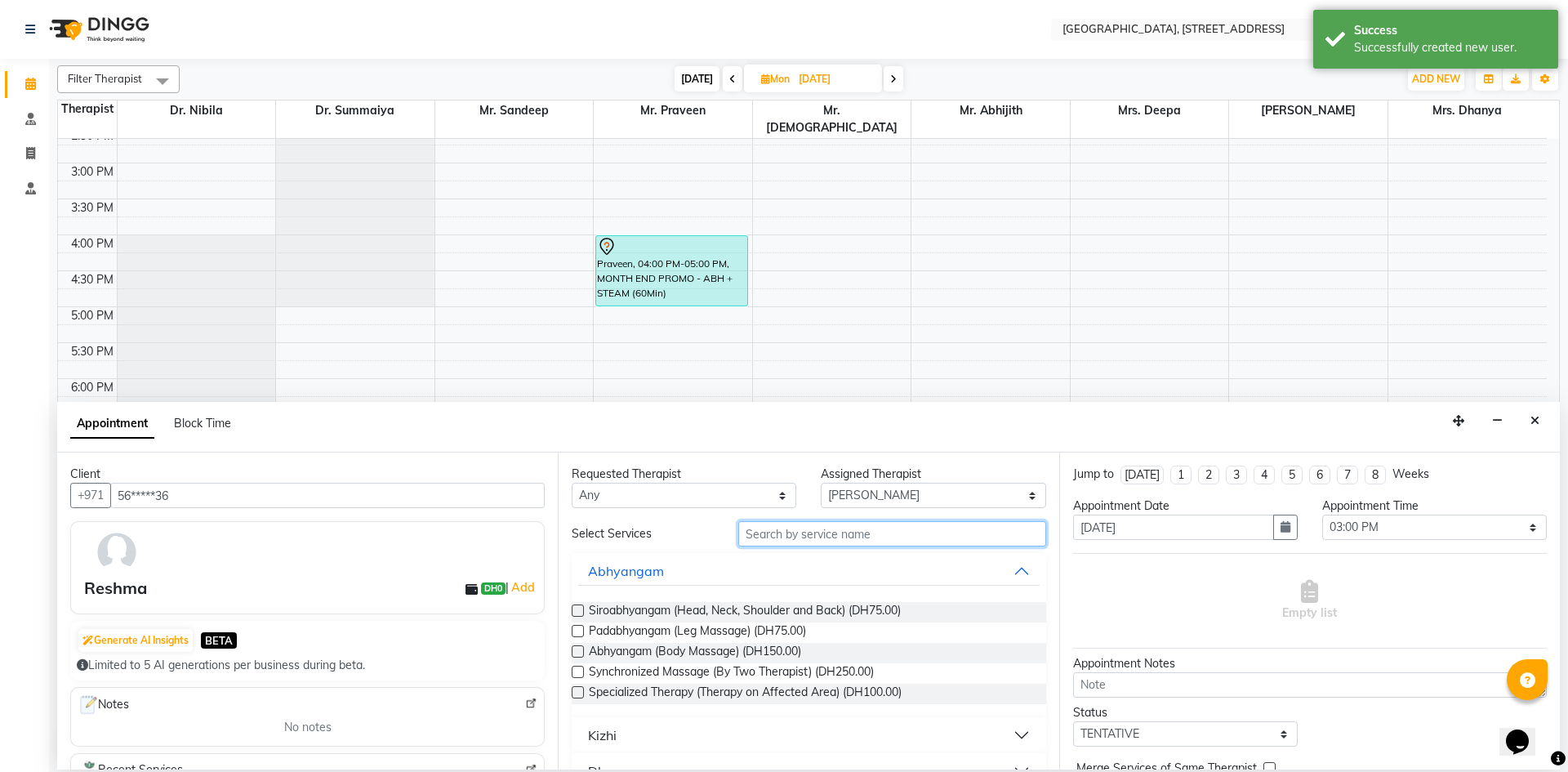
click at [847, 538] on input "text" at bounding box center [892, 534] width 308 height 26
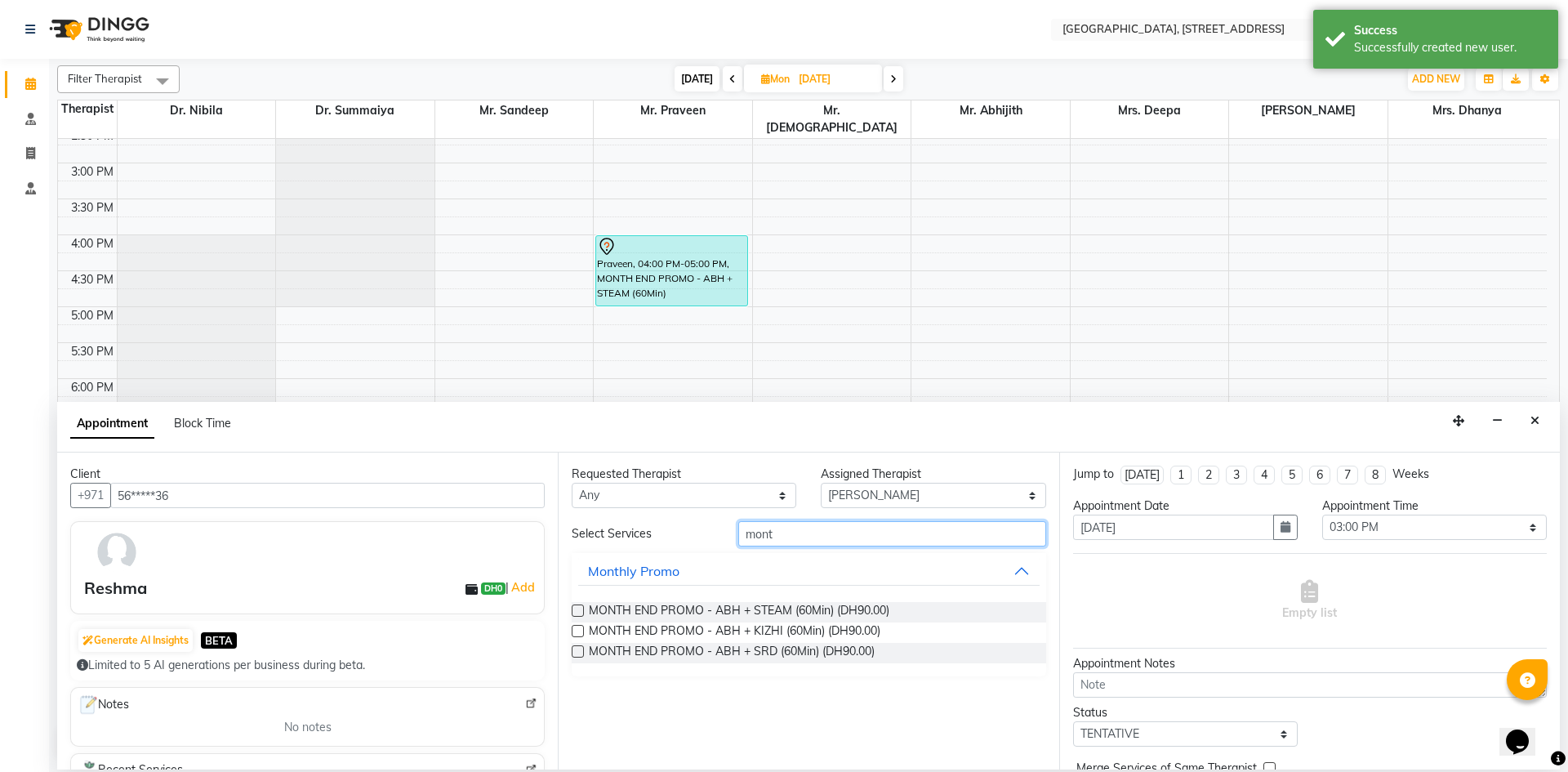
type input "mont"
click at [581, 626] on label at bounding box center [577, 630] width 12 height 12
click at [581, 627] on input "checkbox" at bounding box center [577, 633] width 11 height 11
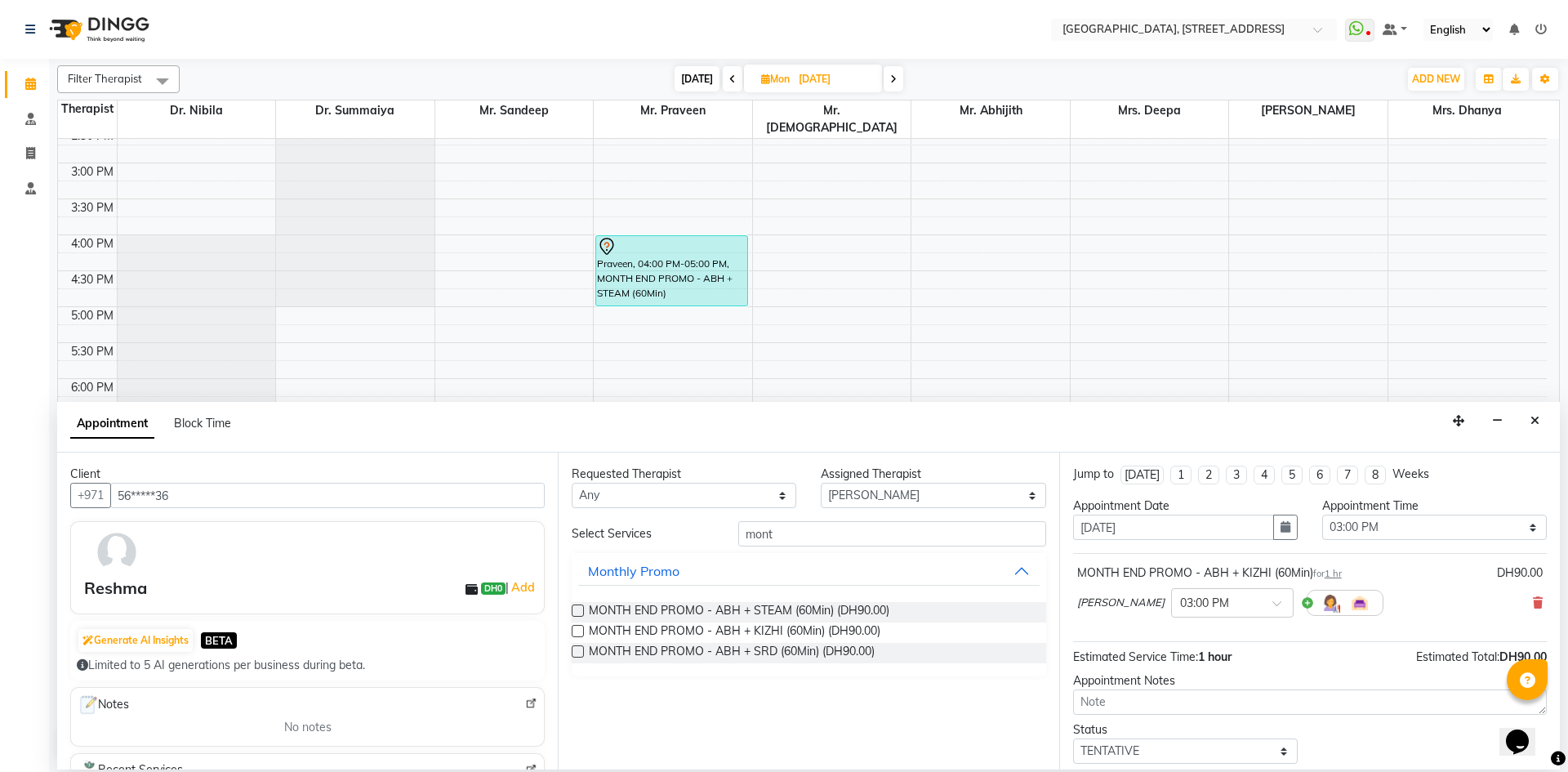
click at [576, 632] on label at bounding box center [577, 630] width 12 height 12
click at [576, 632] on input "checkbox" at bounding box center [577, 633] width 11 height 11
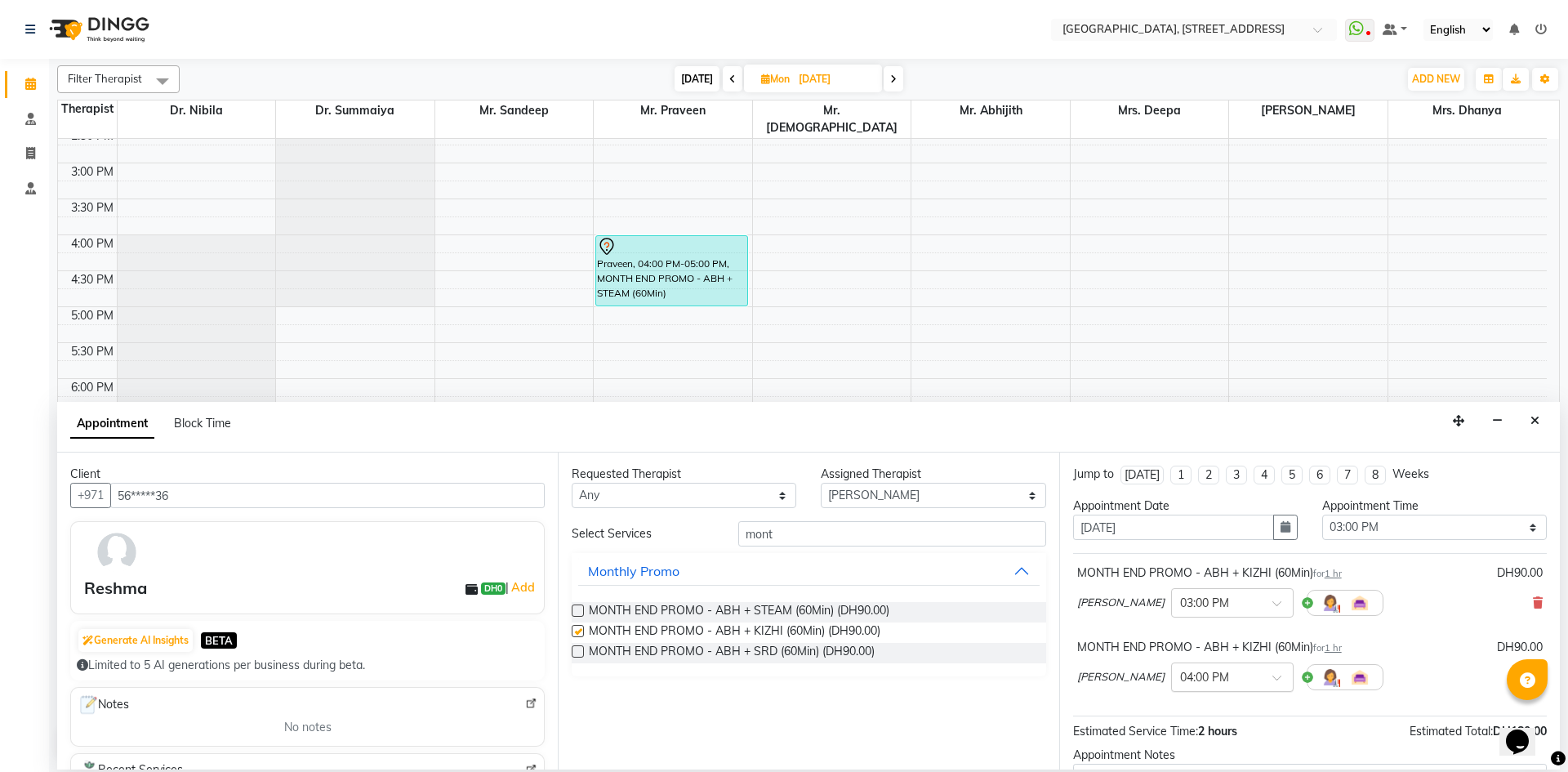
checkbox input "false"
click at [1272, 678] on span at bounding box center [1282, 682] width 20 height 17
click at [1183, 725] on div "03:00 PM" at bounding box center [1232, 716] width 121 height 30
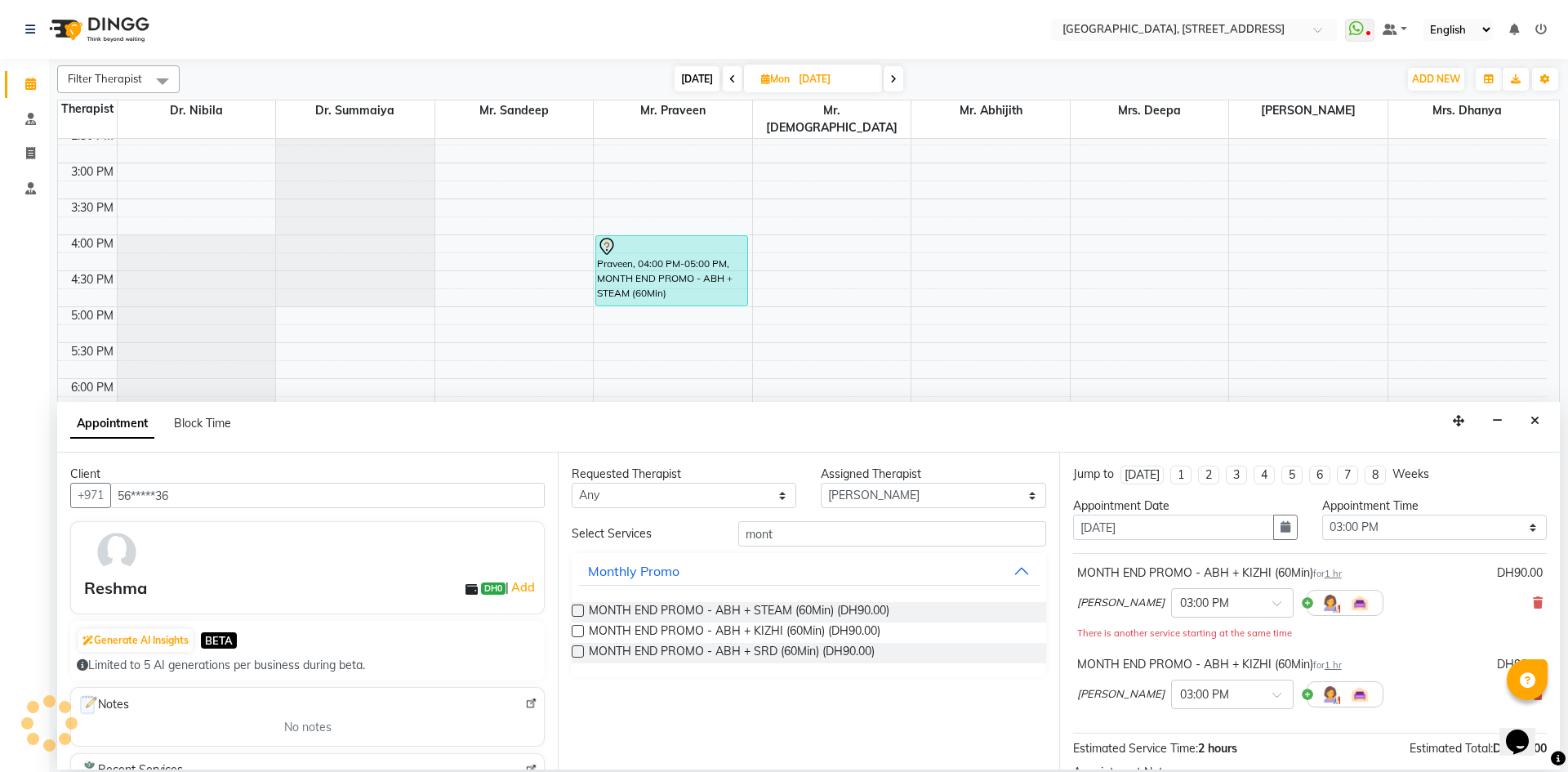
click at [1314, 713] on div "[PERSON_NAME] × 03:00 PM" at bounding box center [1230, 694] width 307 height 42
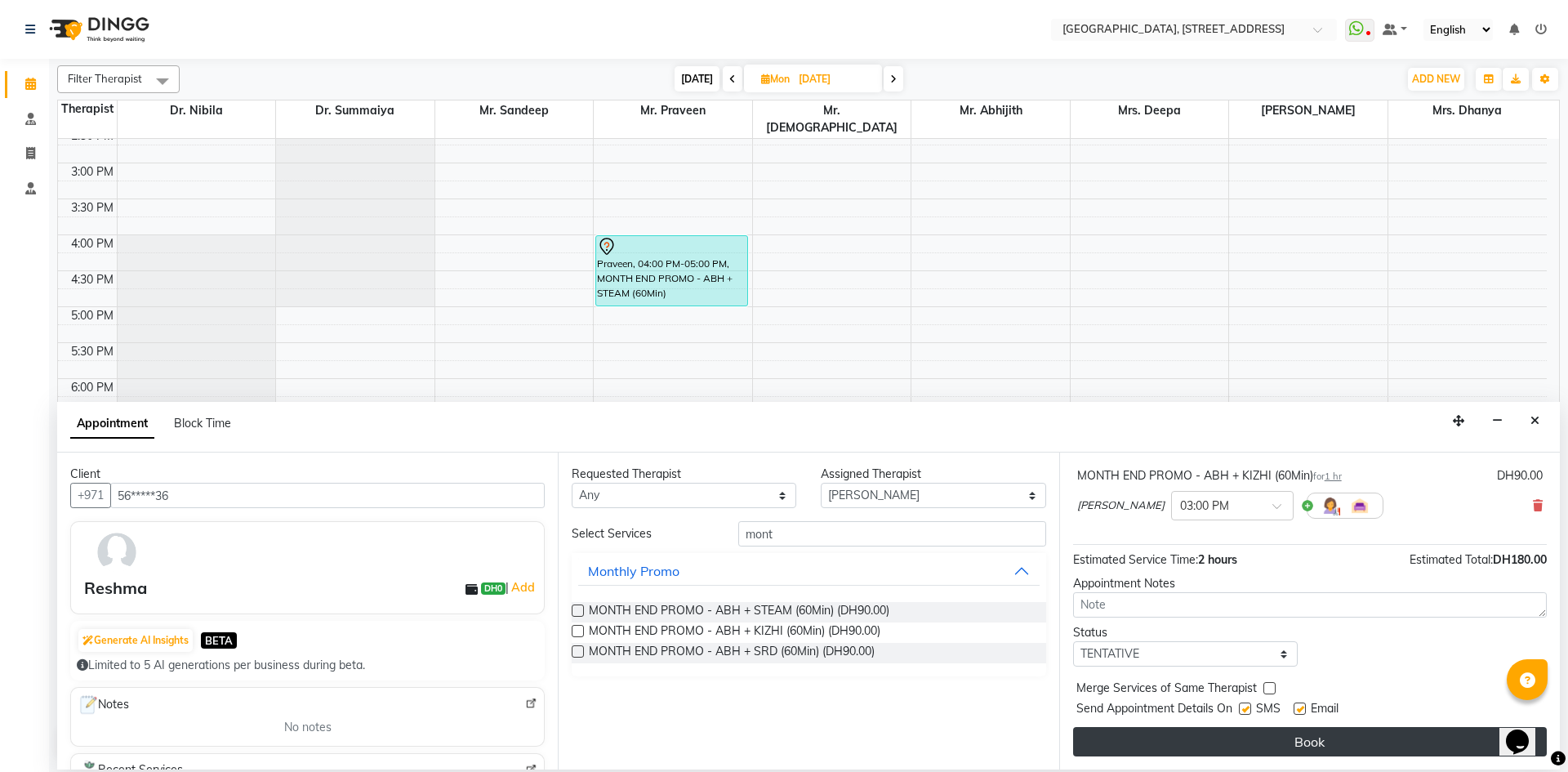
click at [1254, 739] on button "Book" at bounding box center [1309, 742] width 473 height 29
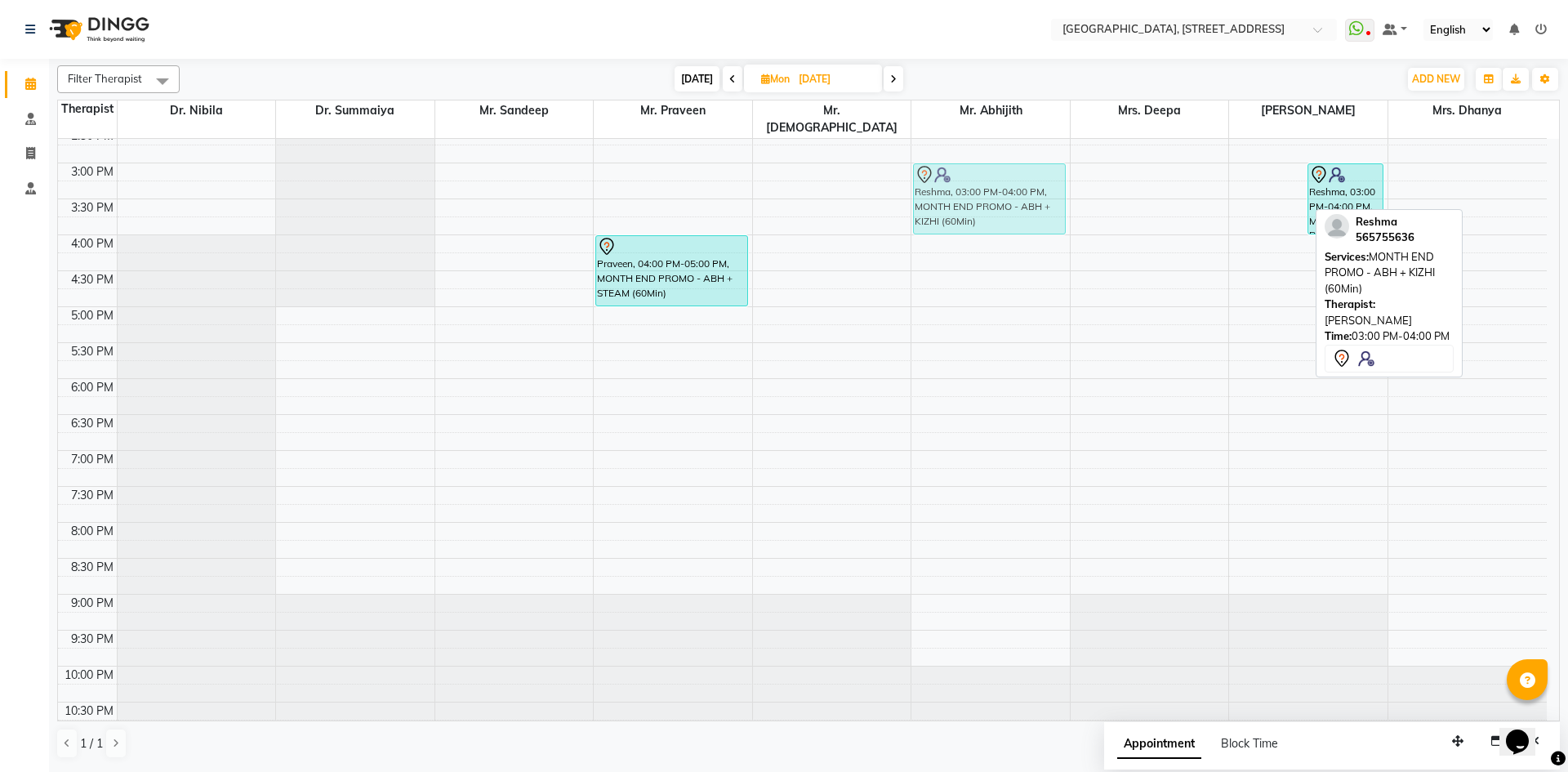
drag, startPoint x: 1268, startPoint y: 185, endPoint x: 1068, endPoint y: 186, distance: 200.0
click at [1051, 186] on tr "Praveen, 04:00 PM-05:00 PM, MONTH END PROMO - ABH + STEAM (60Min) [GEOGRAPHIC_D…" at bounding box center [802, 162] width 1488 height 1149
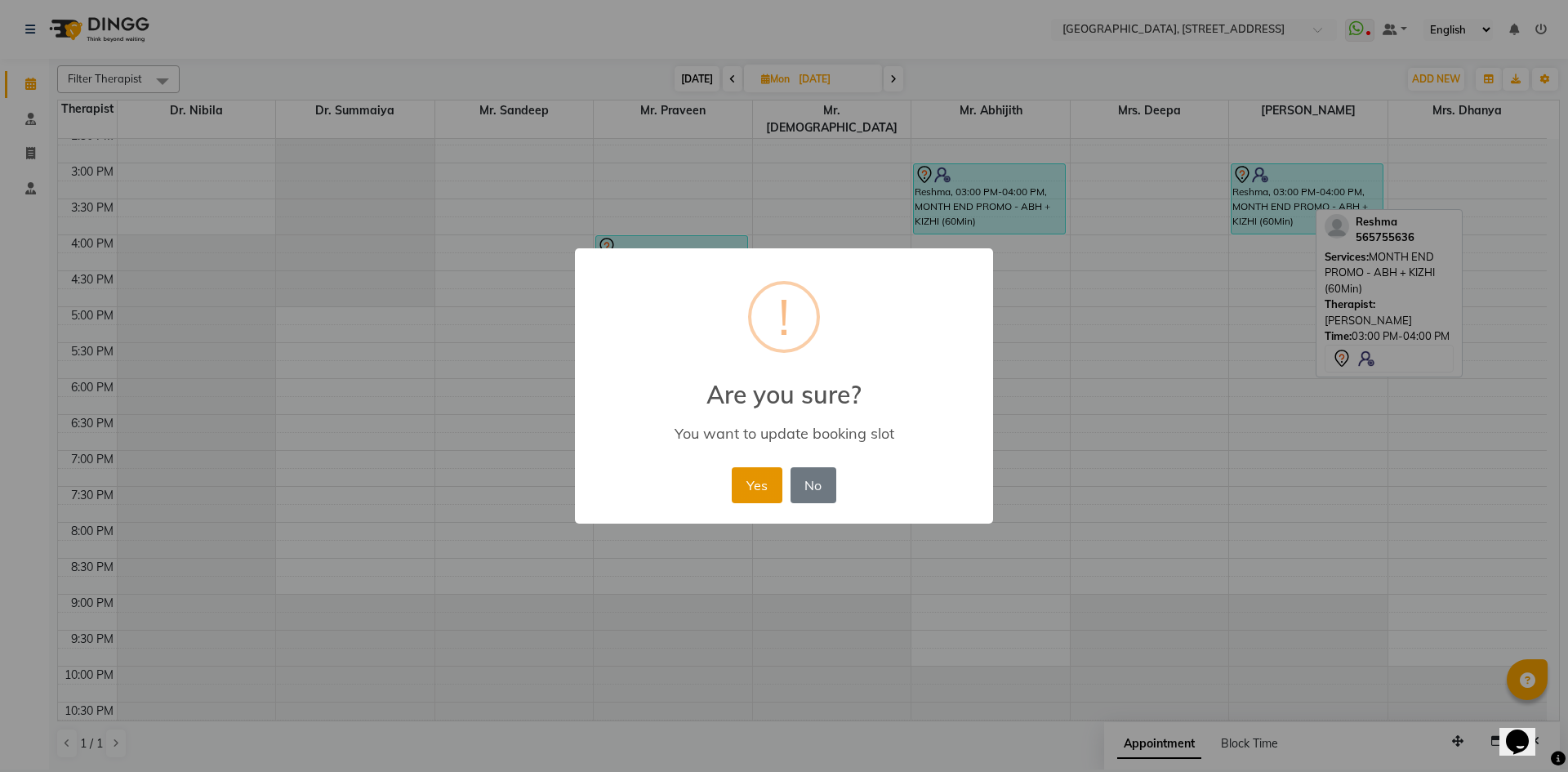
click at [745, 496] on button "Yes" at bounding box center [756, 484] width 49 height 36
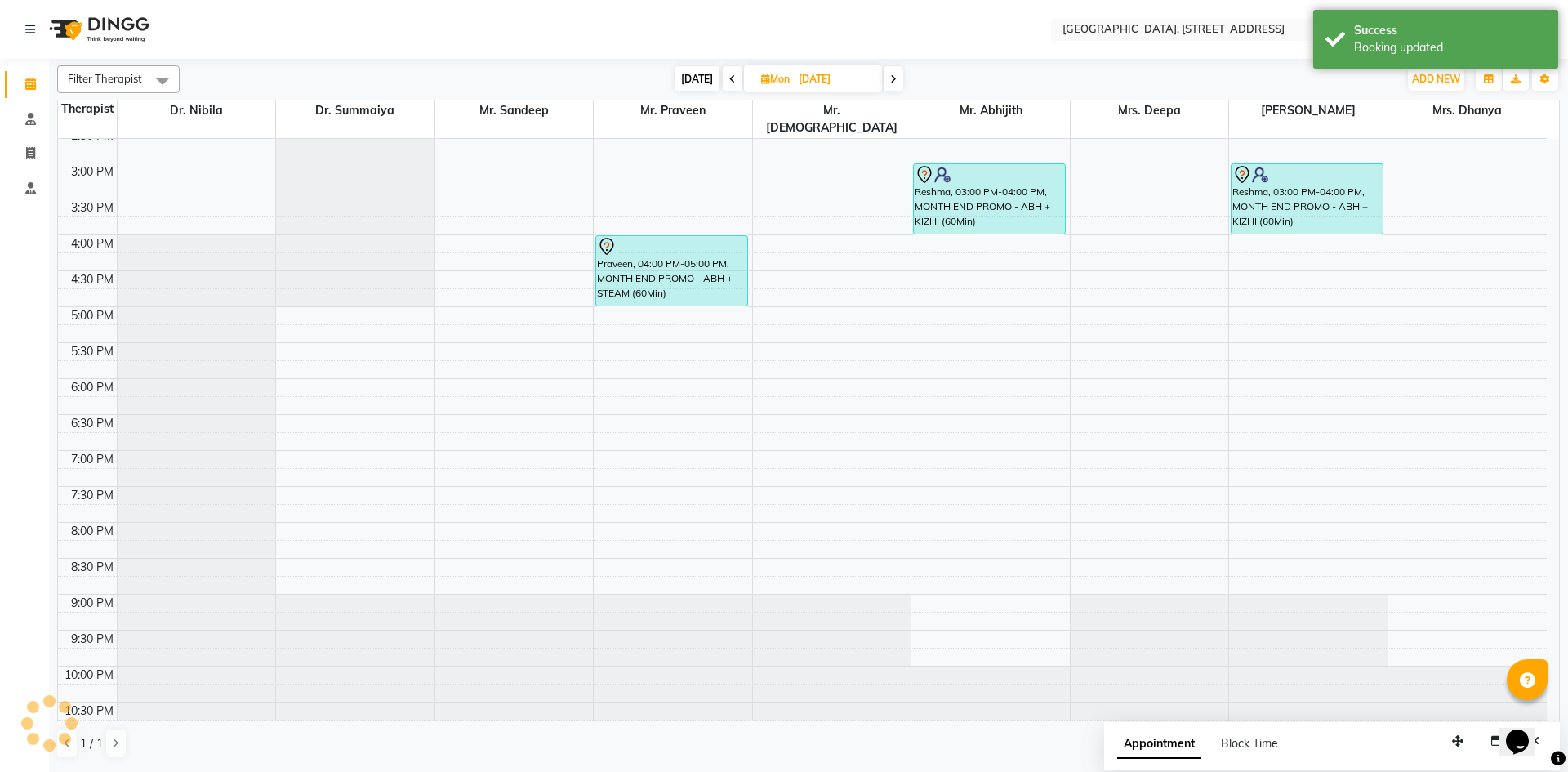
click at [692, 86] on span "[DATE]" at bounding box center [697, 79] width 45 height 26
type input "[DATE]"
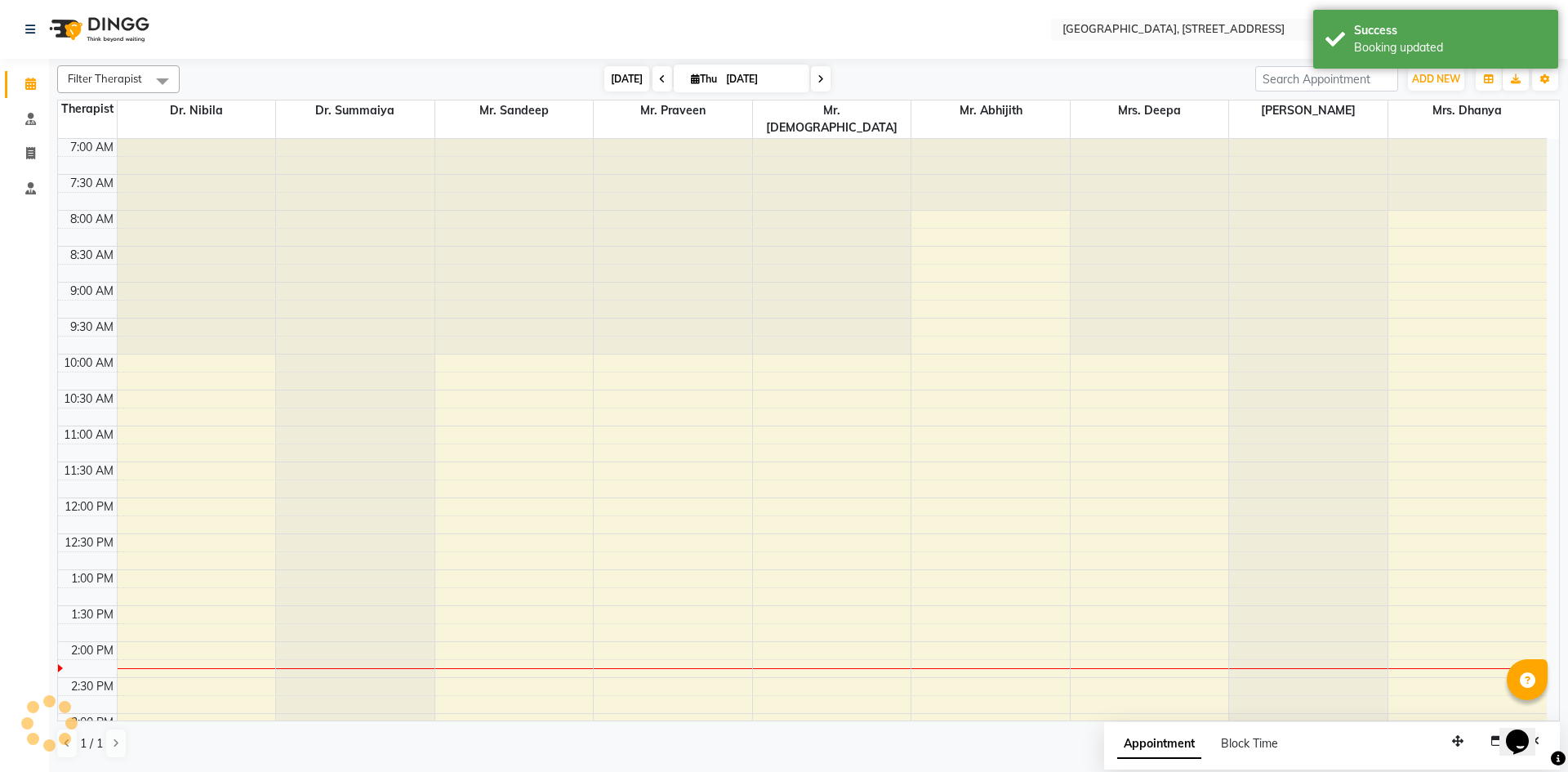
scroll to position [504, 0]
